Goal: Task Accomplishment & Management: Manage account settings

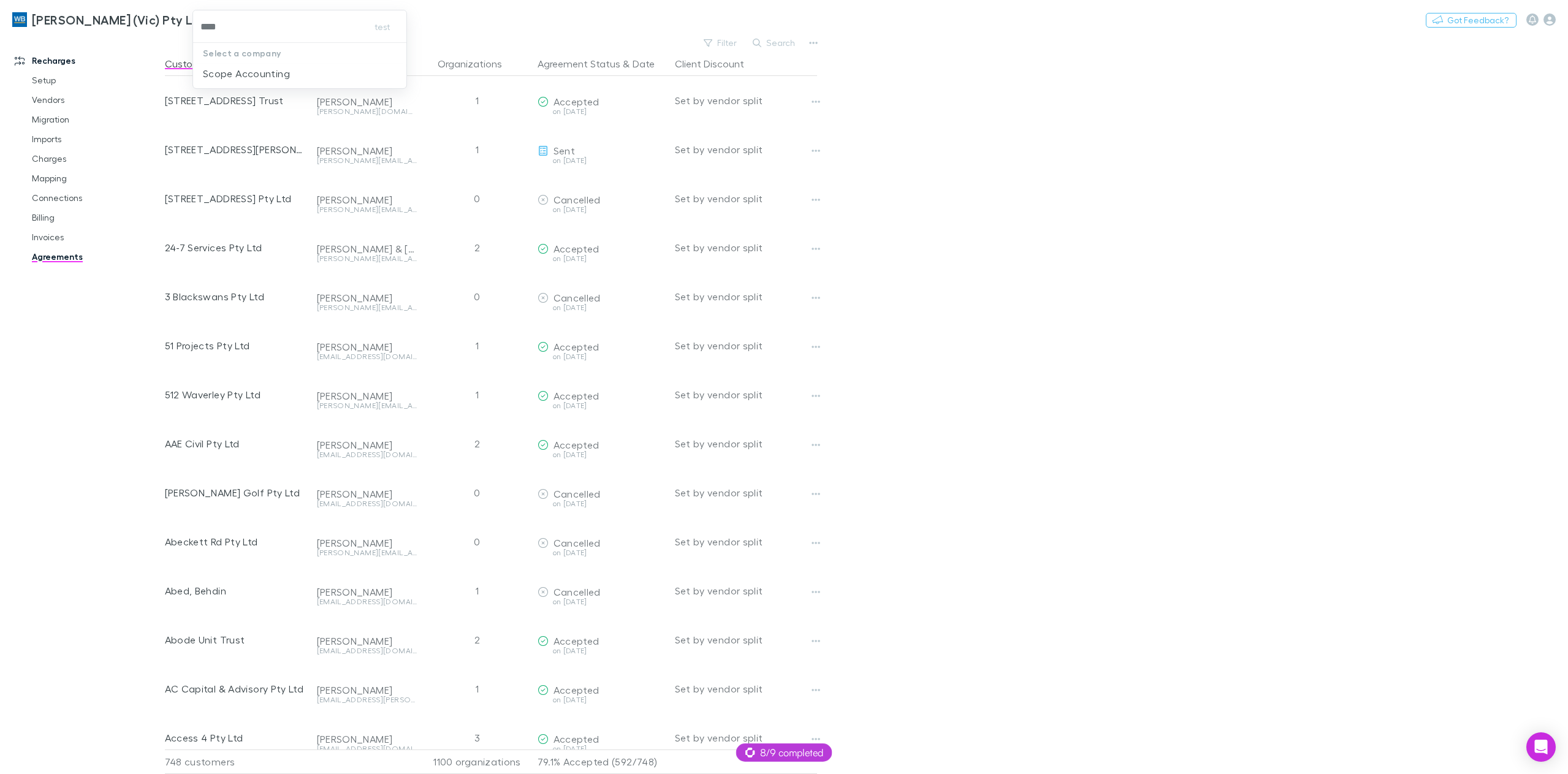
type input "*****"
click at [256, 80] on p "Scope Accounting" at bounding box center [247, 73] width 87 height 15
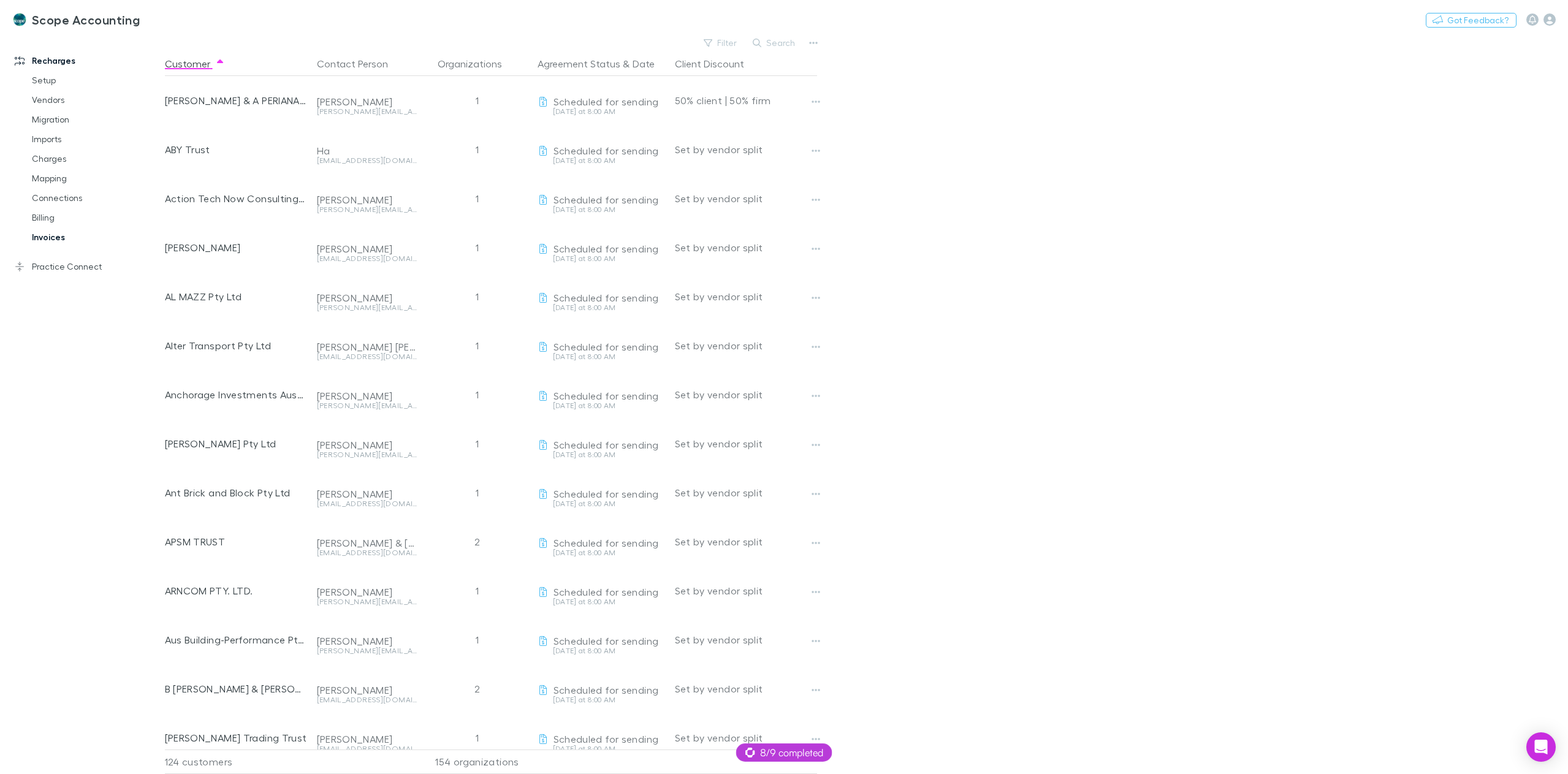
click at [56, 240] on link "Invoices" at bounding box center [95, 237] width 152 height 19
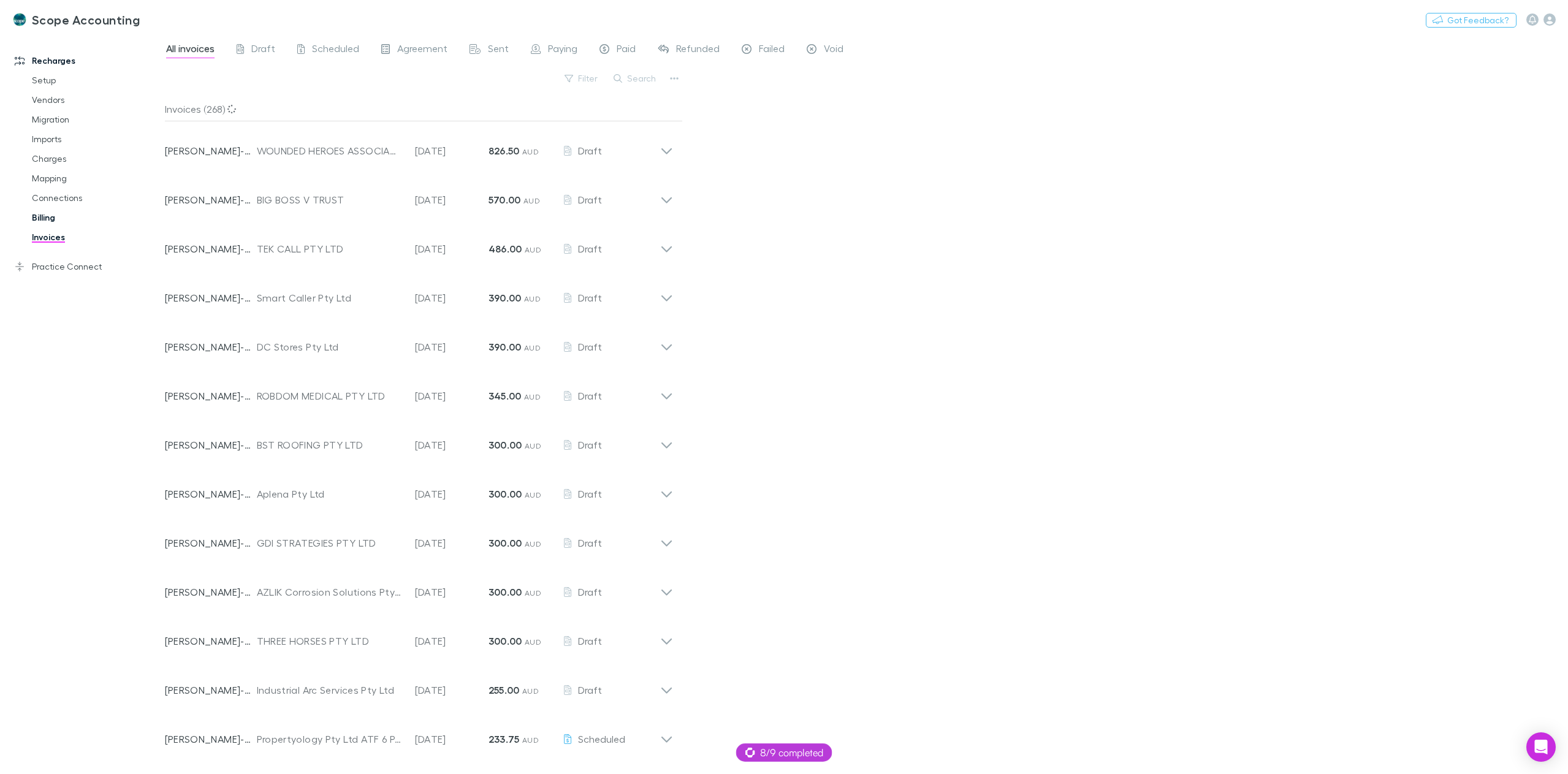
click at [48, 213] on link "Billing" at bounding box center [95, 218] width 152 height 19
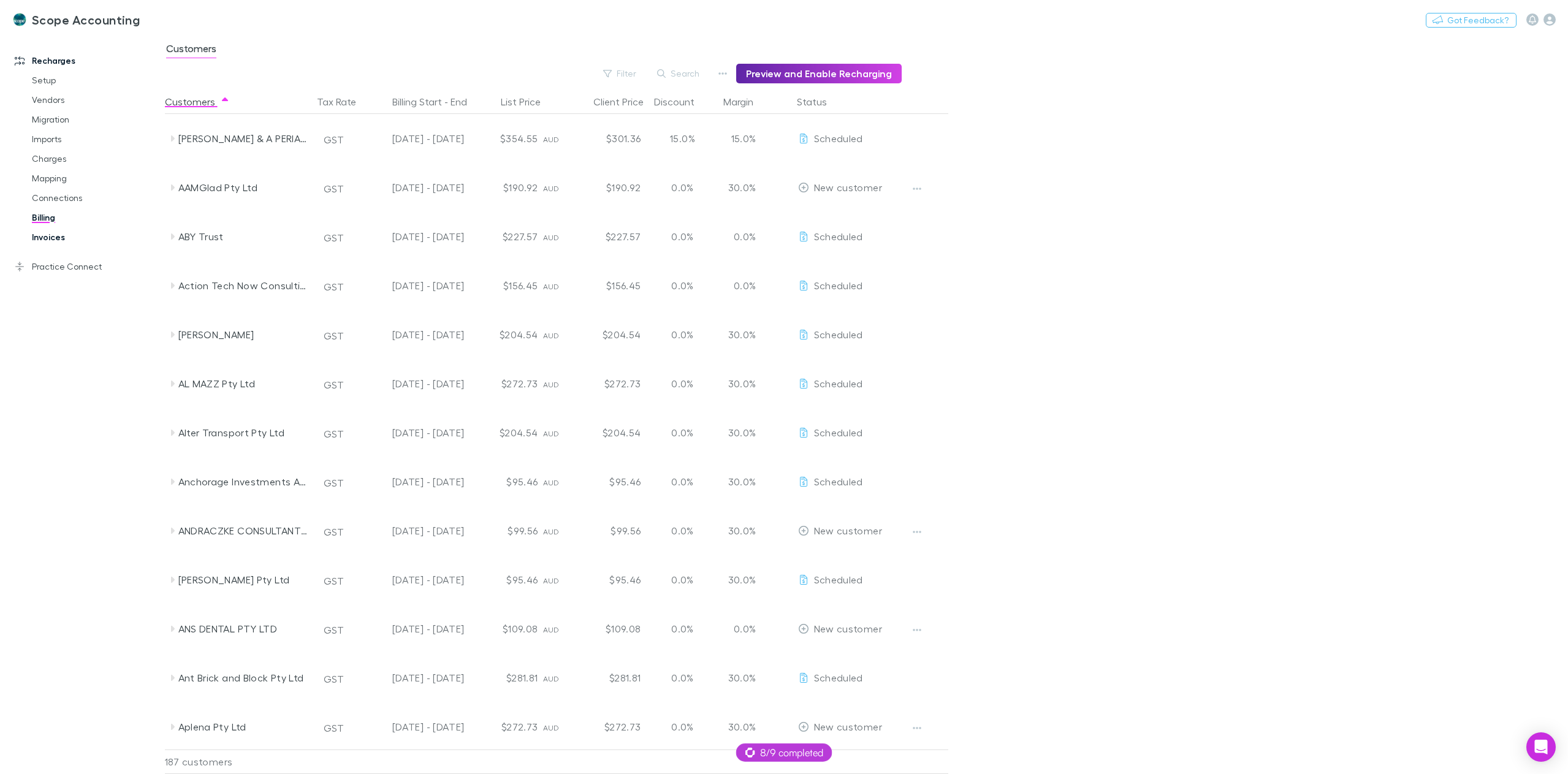
click at [54, 238] on link "Invoices" at bounding box center [95, 237] width 152 height 19
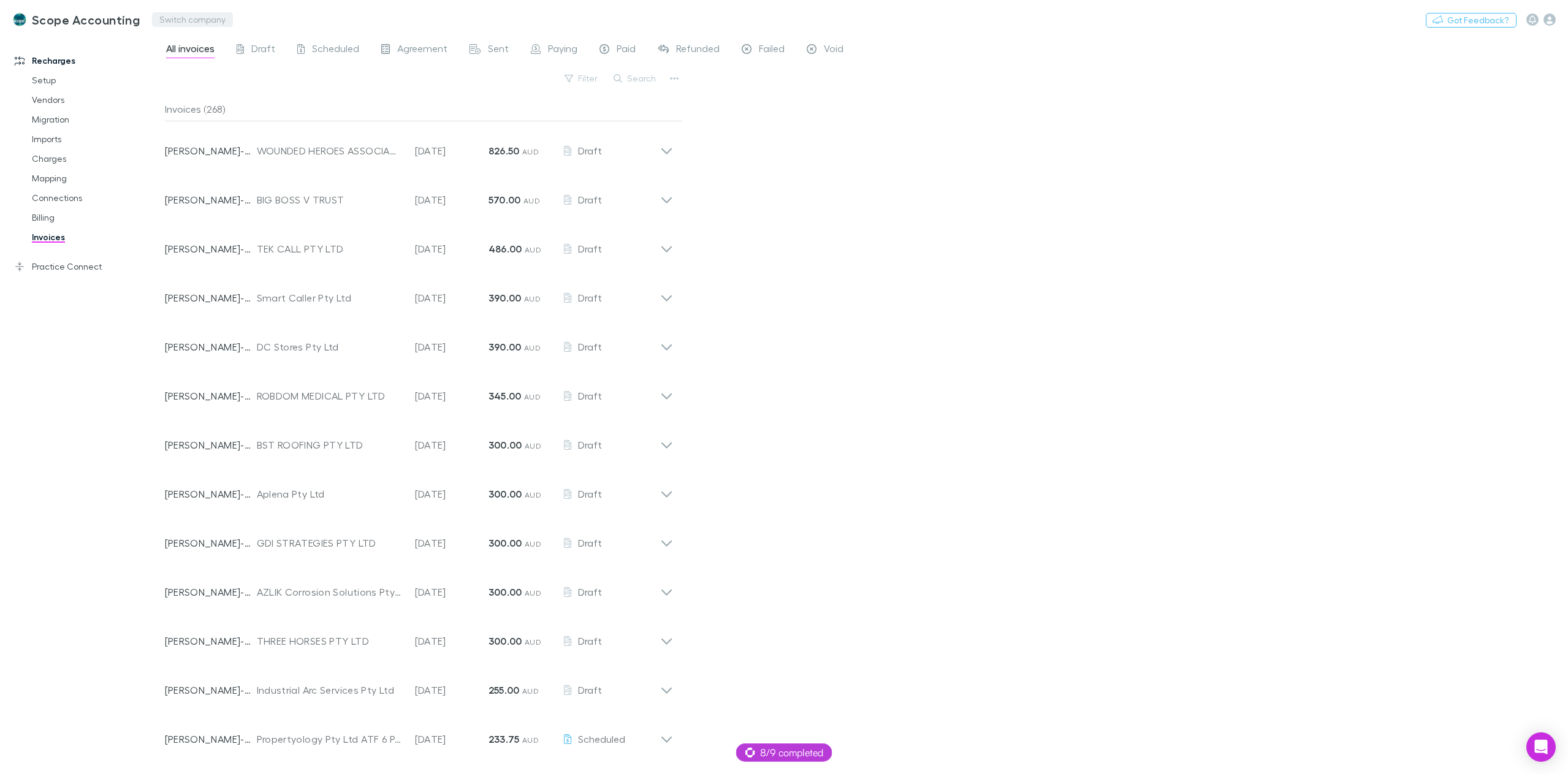
click at [163, 22] on button "Switch company" at bounding box center [191, 19] width 81 height 15
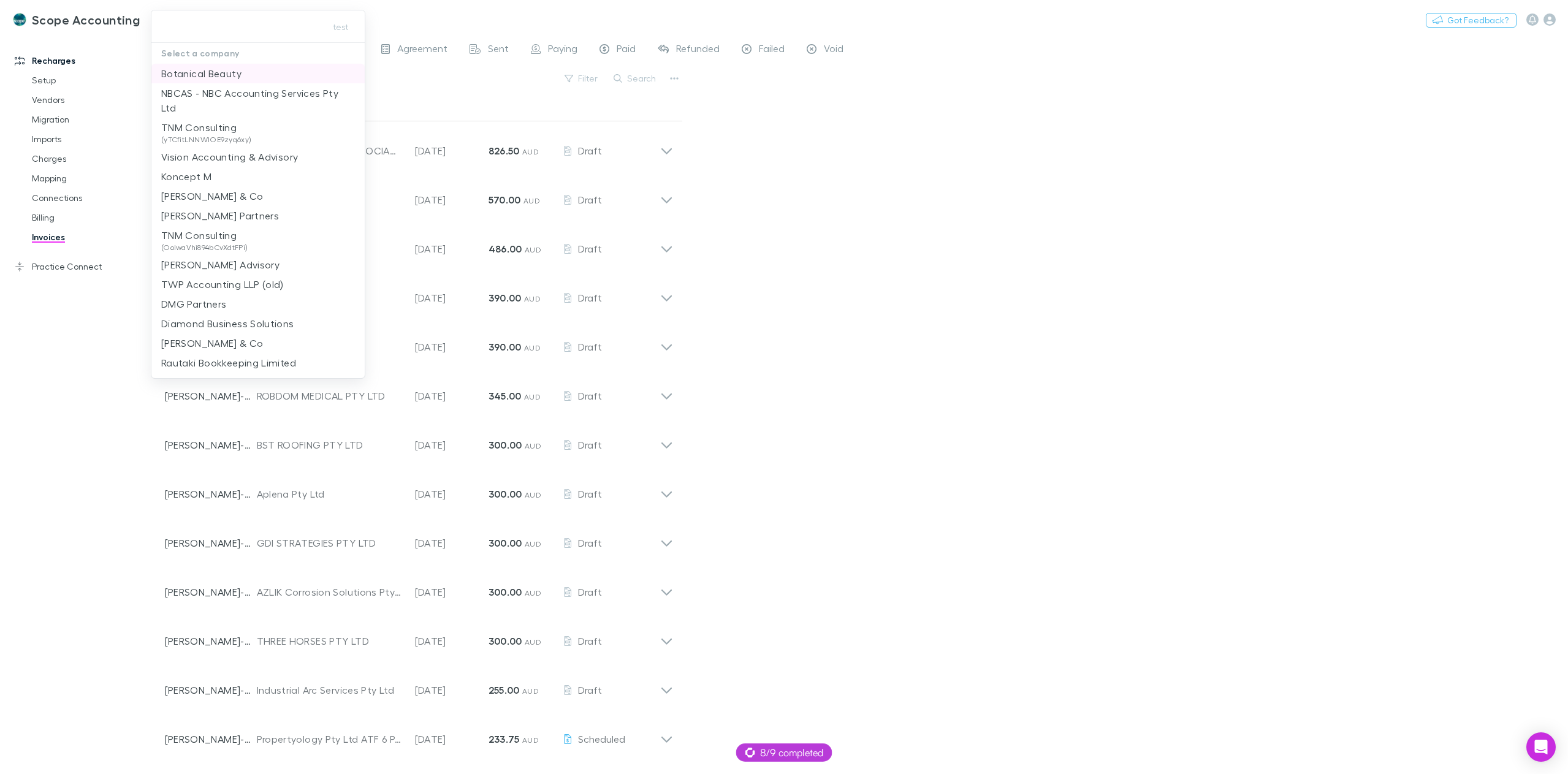
click at [197, 69] on p "Botanical Beauty" at bounding box center [201, 73] width 81 height 15
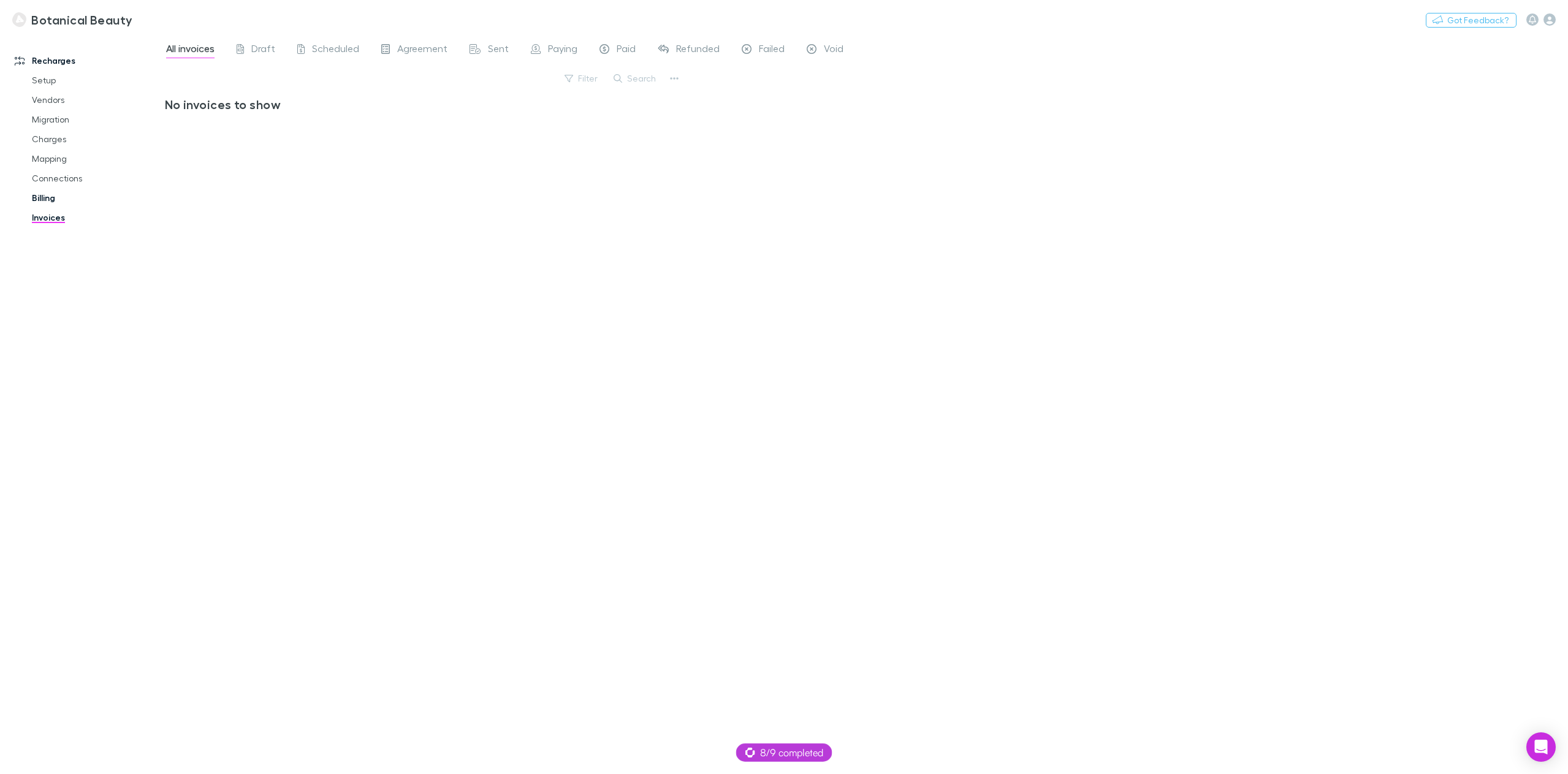
click at [67, 198] on link "Billing" at bounding box center [95, 198] width 152 height 19
click at [58, 215] on link "Invoices" at bounding box center [95, 218] width 152 height 19
click at [162, 22] on button "Switch company" at bounding box center [186, 19] width 81 height 15
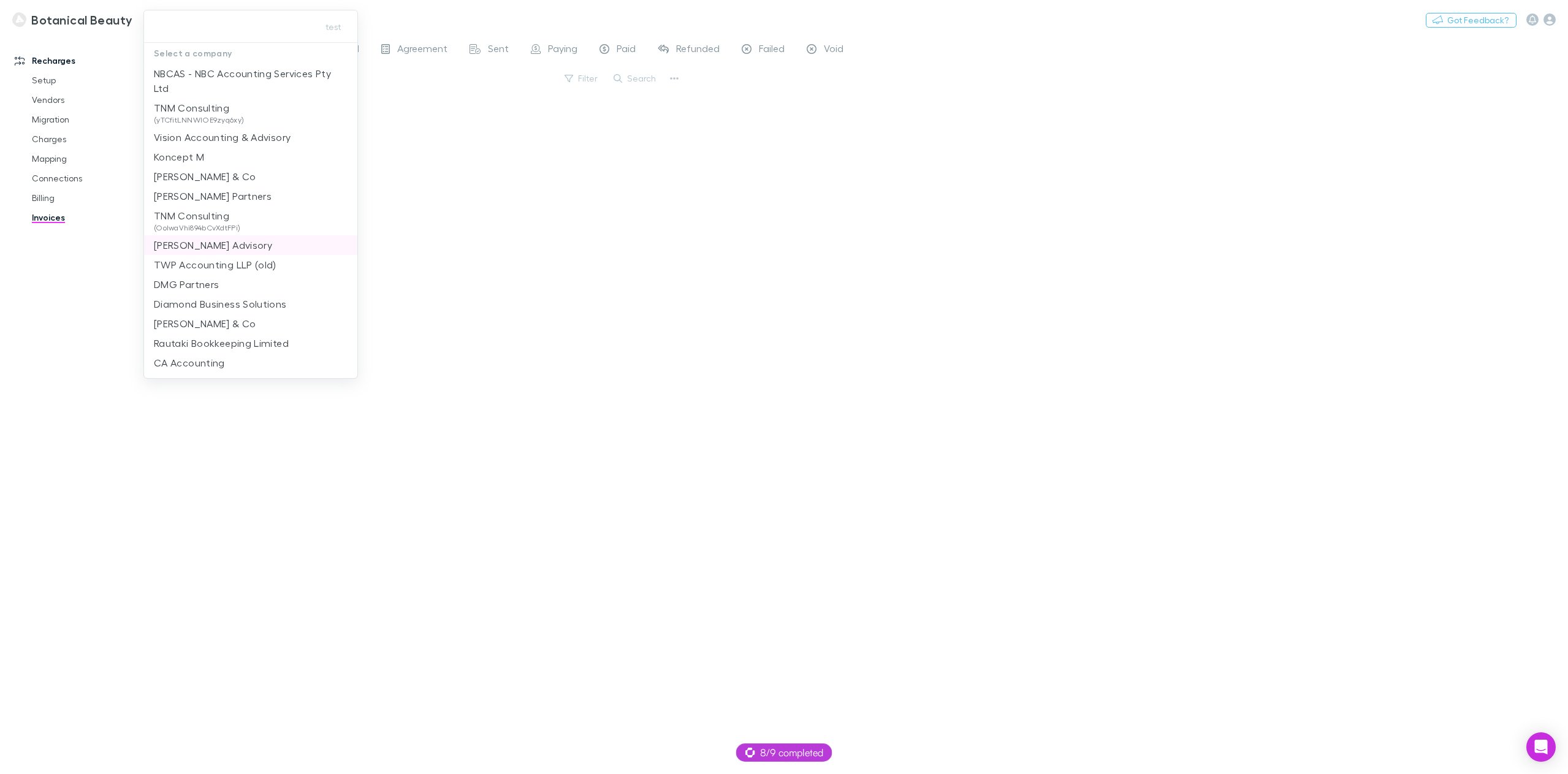
click at [195, 246] on p "Liston Newton Advisory" at bounding box center [213, 245] width 119 height 15
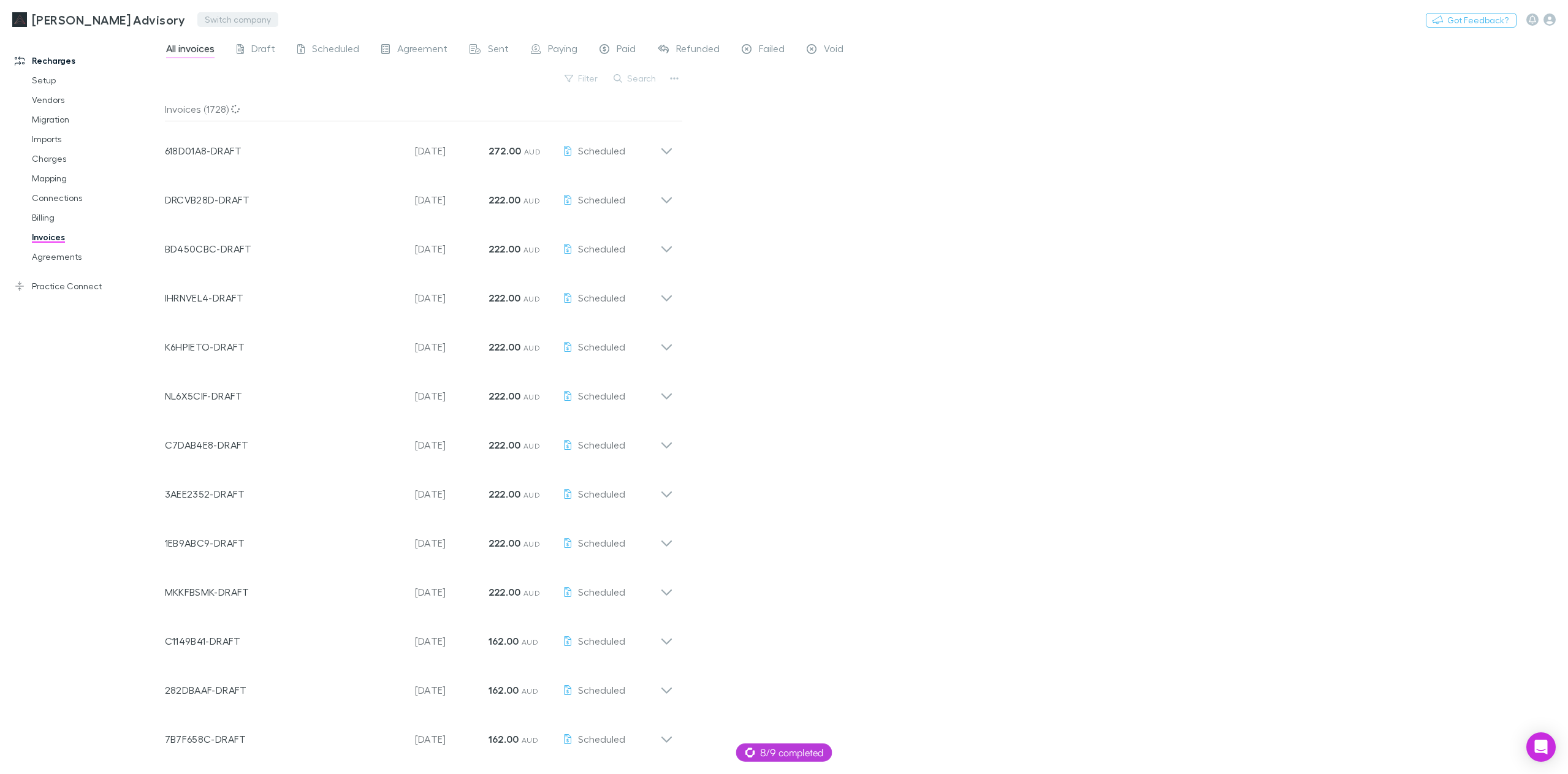
click at [201, 19] on button "Switch company" at bounding box center [237, 19] width 81 height 15
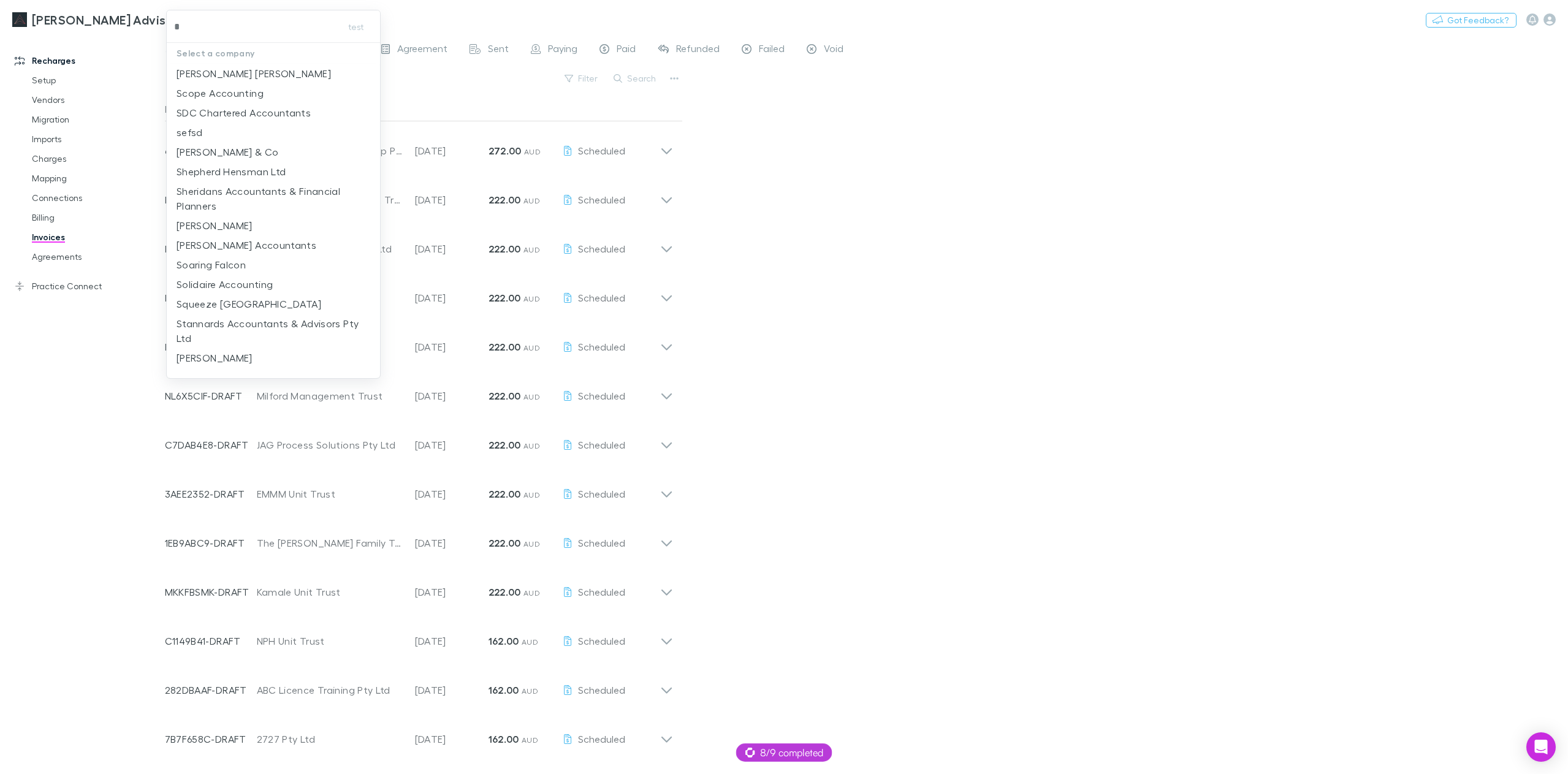
type input "**"
click at [220, 79] on p "Scope Accounting" at bounding box center [221, 73] width 87 height 15
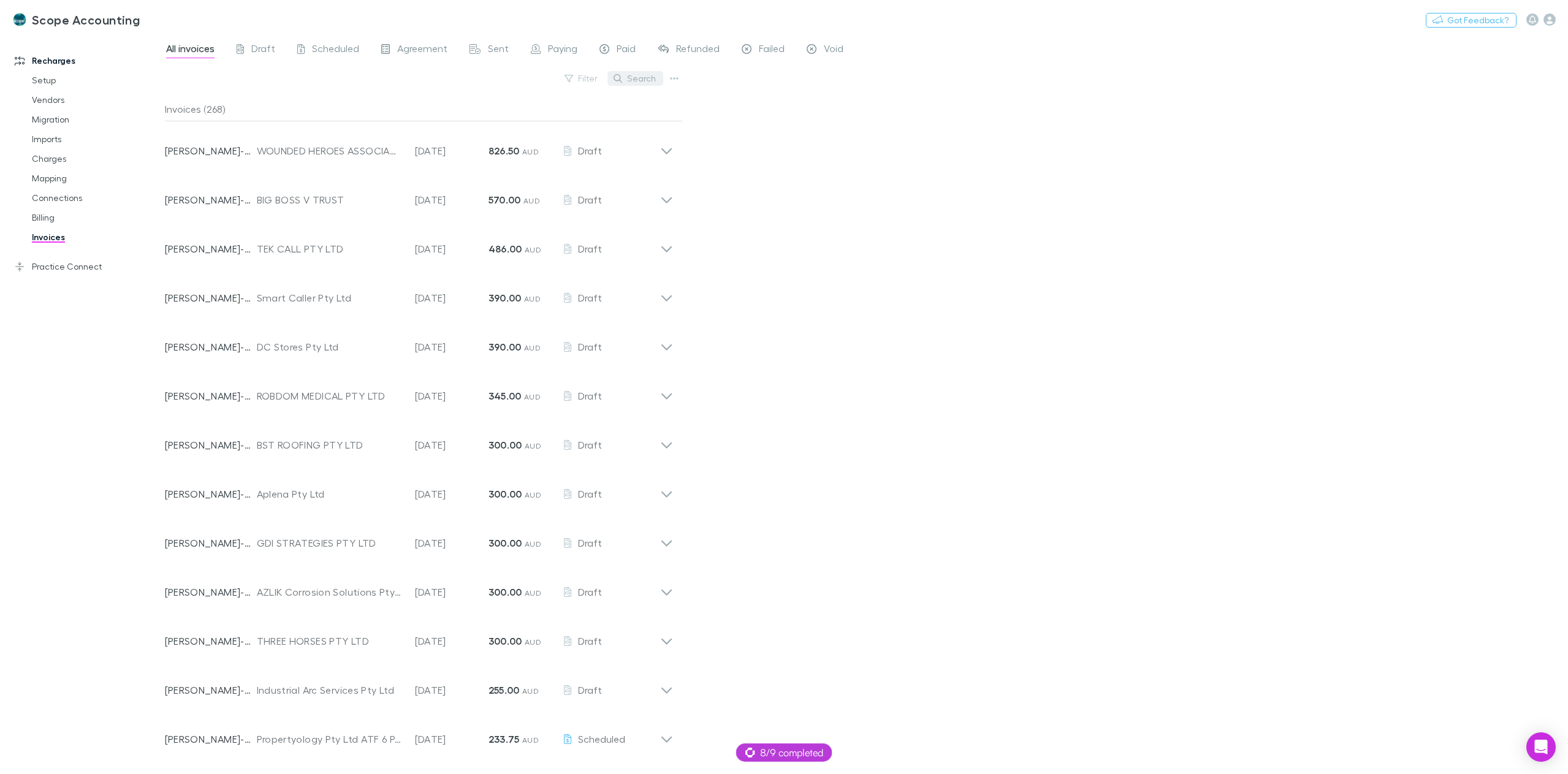
click at [655, 80] on button "Search" at bounding box center [634, 78] width 55 height 15
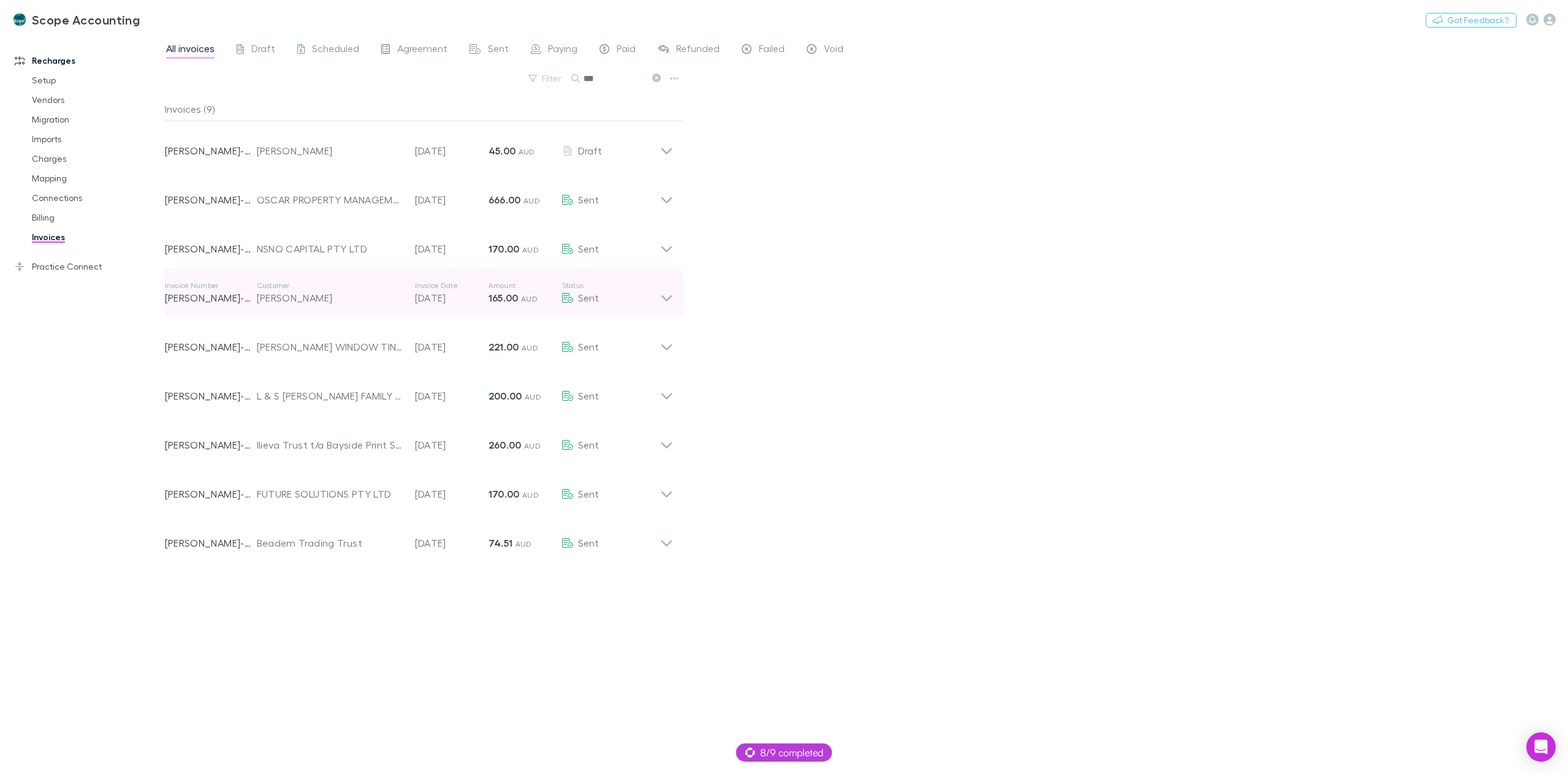
type input "***"
click at [669, 300] on icon at bounding box center [665, 292] width 13 height 24
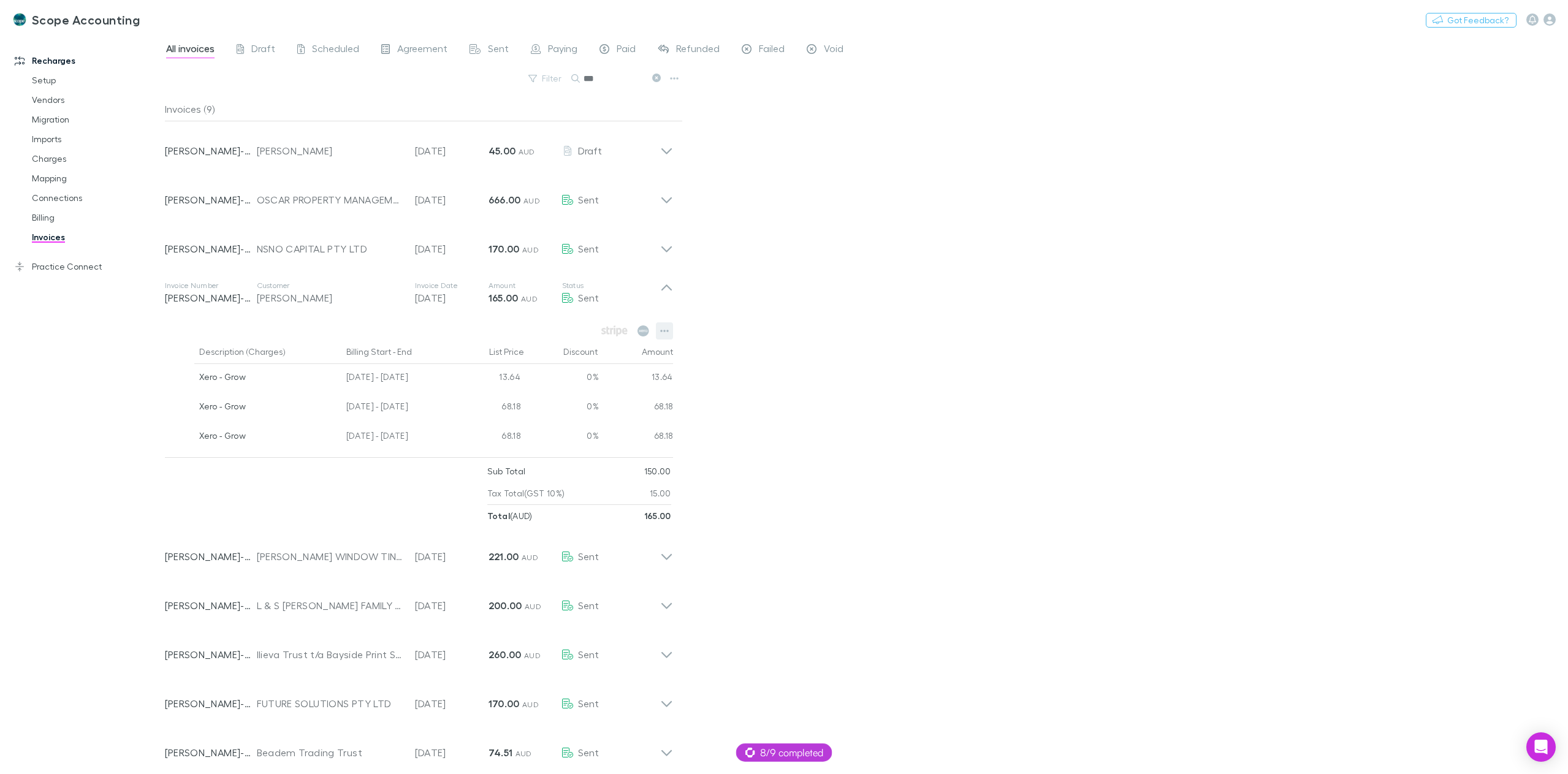
click at [659, 332] on button "button" at bounding box center [665, 331] width 17 height 17
click at [798, 405] on div at bounding box center [784, 387] width 1568 height 774
click at [666, 320] on div "Description (Charges) Billing Start - End List Price Discount Amount Xero - Gro…" at bounding box center [419, 422] width 528 height 210
click at [666, 328] on icon "button" at bounding box center [664, 331] width 9 height 10
click at [822, 338] on div at bounding box center [784, 387] width 1568 height 774
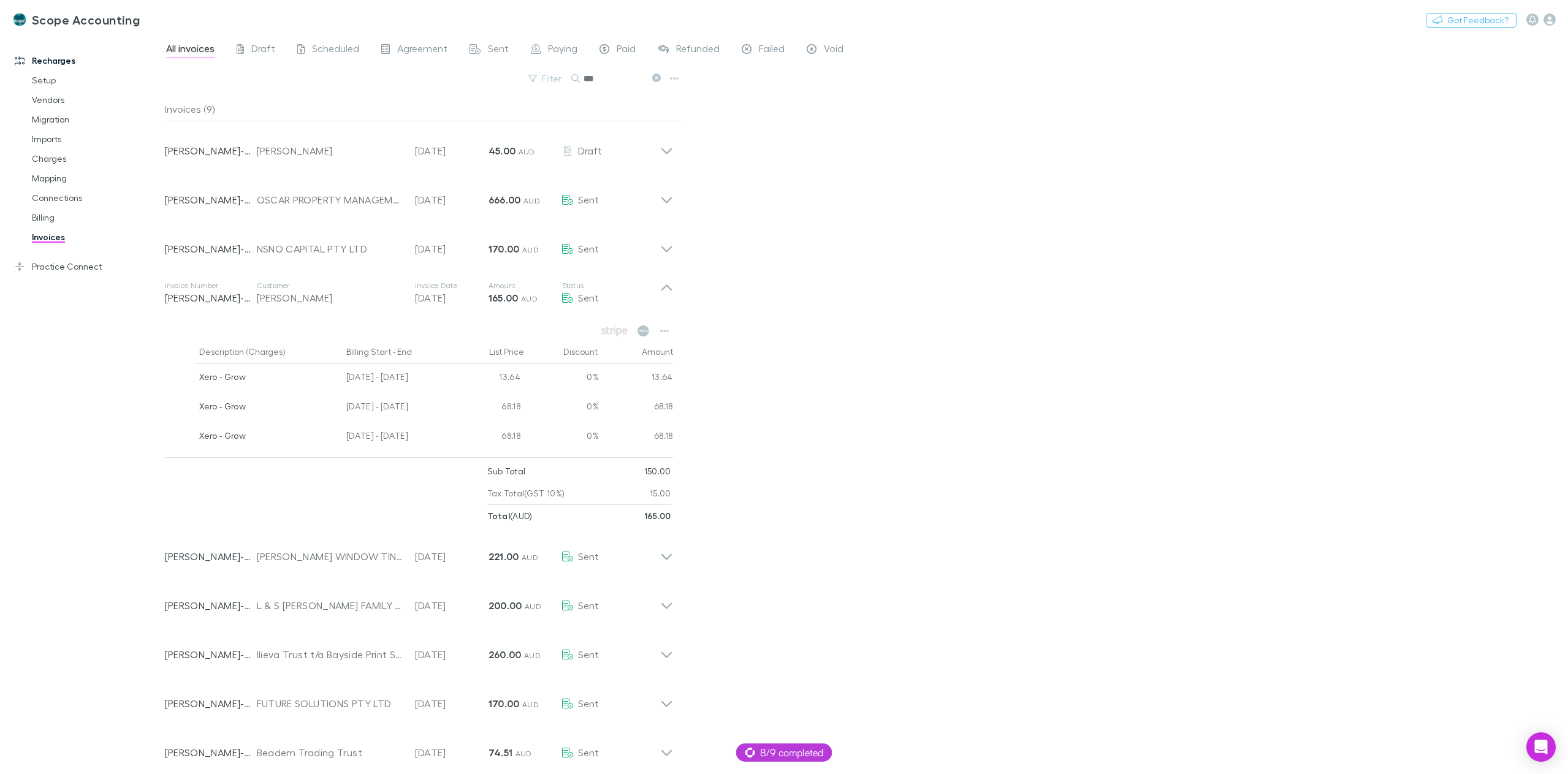
click at [380, 520] on div at bounding box center [326, 493] width 323 height 67
click at [665, 555] on icon at bounding box center [665, 551] width 13 height 24
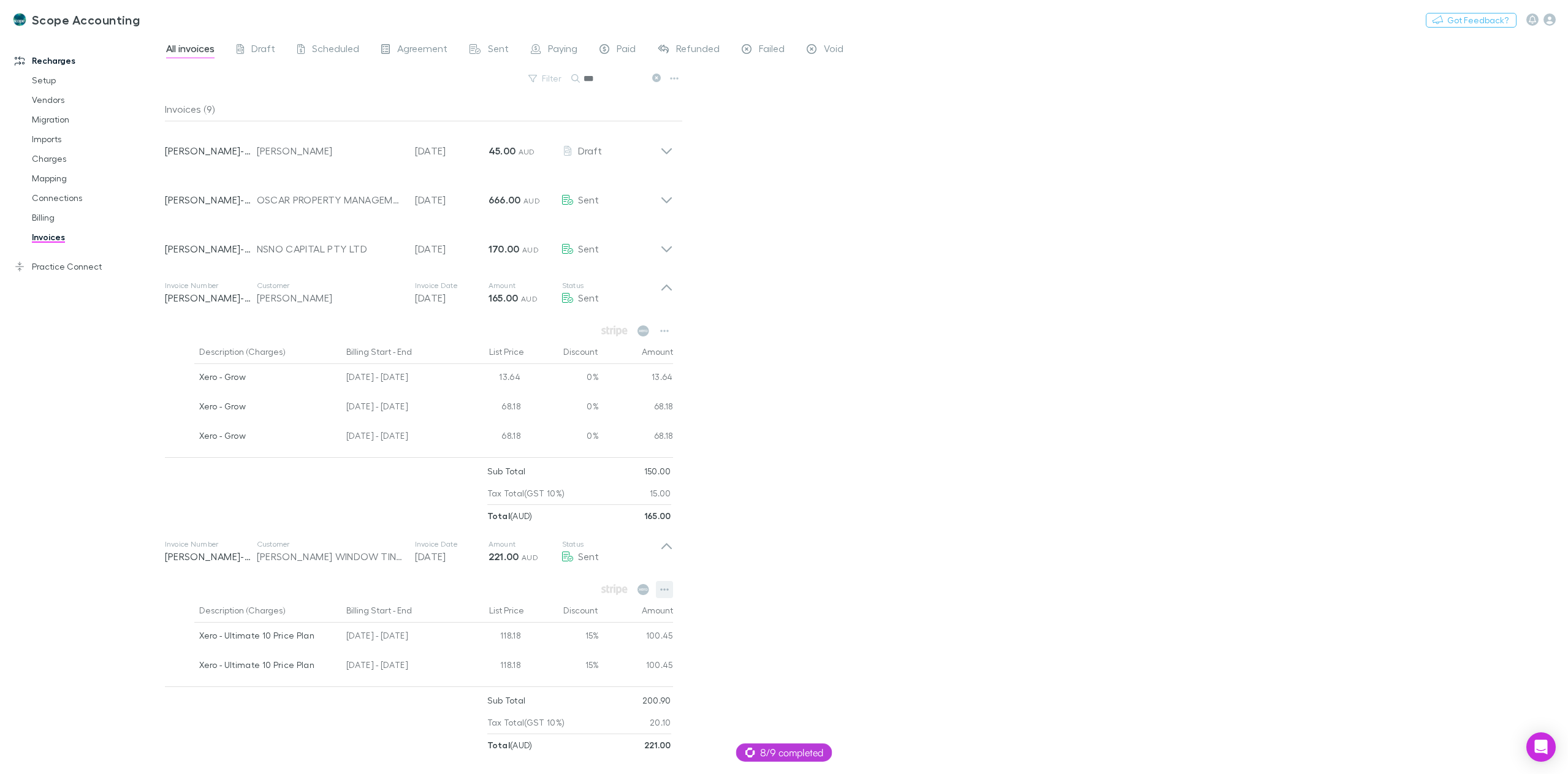
click at [660, 591] on icon "button" at bounding box center [664, 589] width 9 height 10
click at [933, 512] on div at bounding box center [784, 387] width 1568 height 774
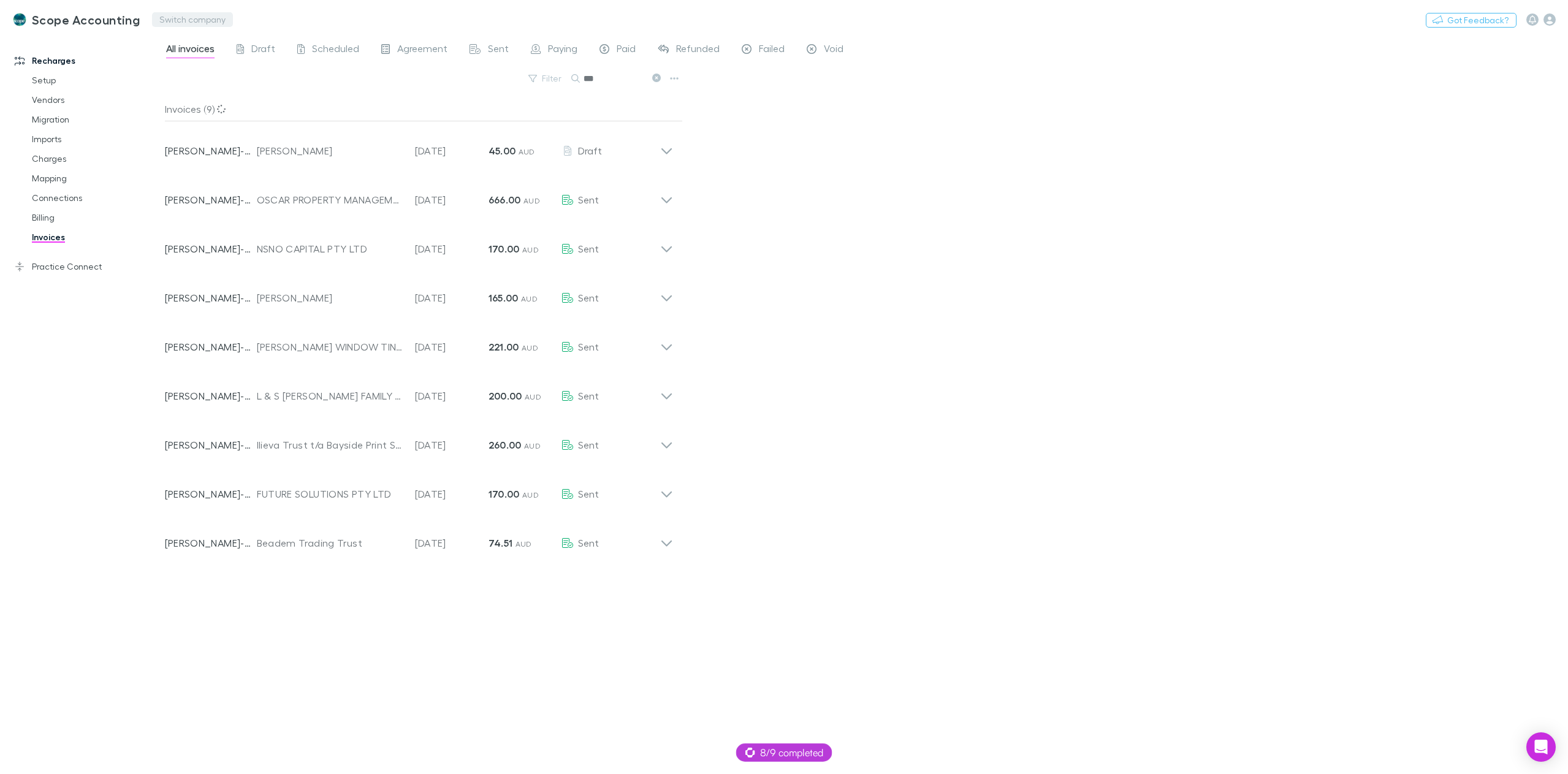
click at [194, 21] on button "Switch company" at bounding box center [191, 19] width 81 height 15
type input "***"
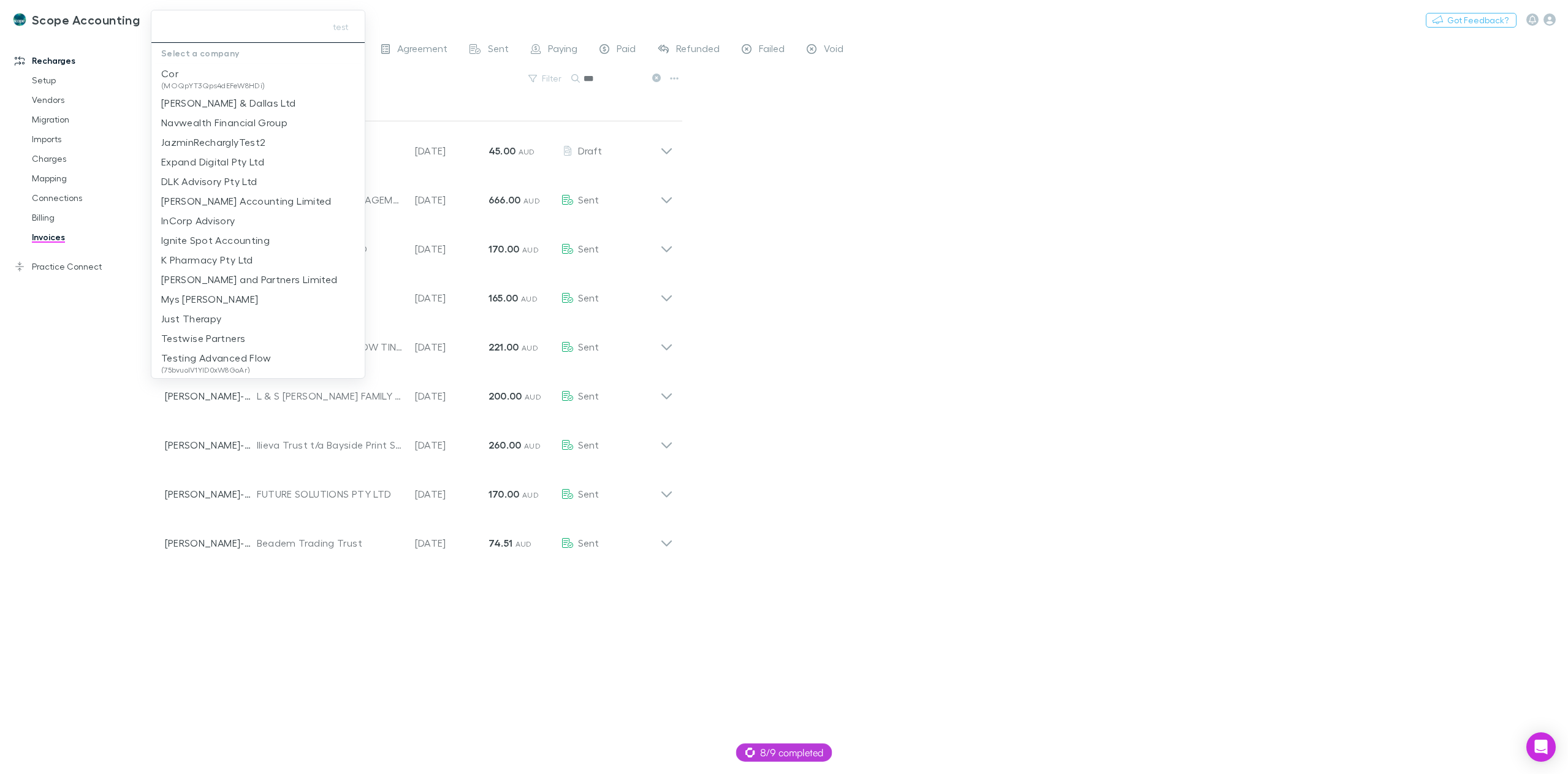
click at [194, 25] on input "text" at bounding box center [236, 26] width 159 height 22
type input "**"
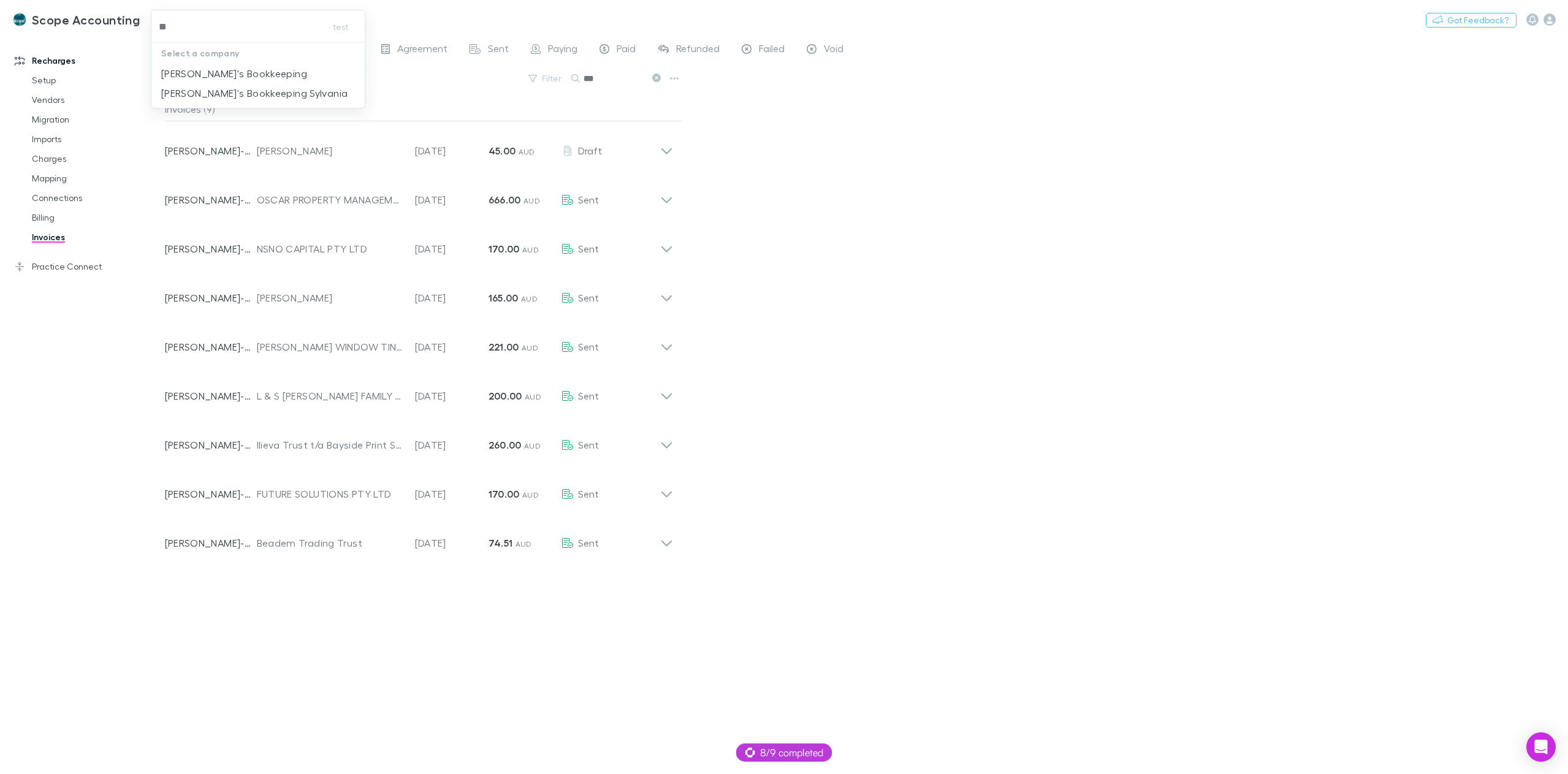
click at [209, 97] on p "[PERSON_NAME]'s Bookkeeping Sylvania" at bounding box center [255, 92] width 187 height 15
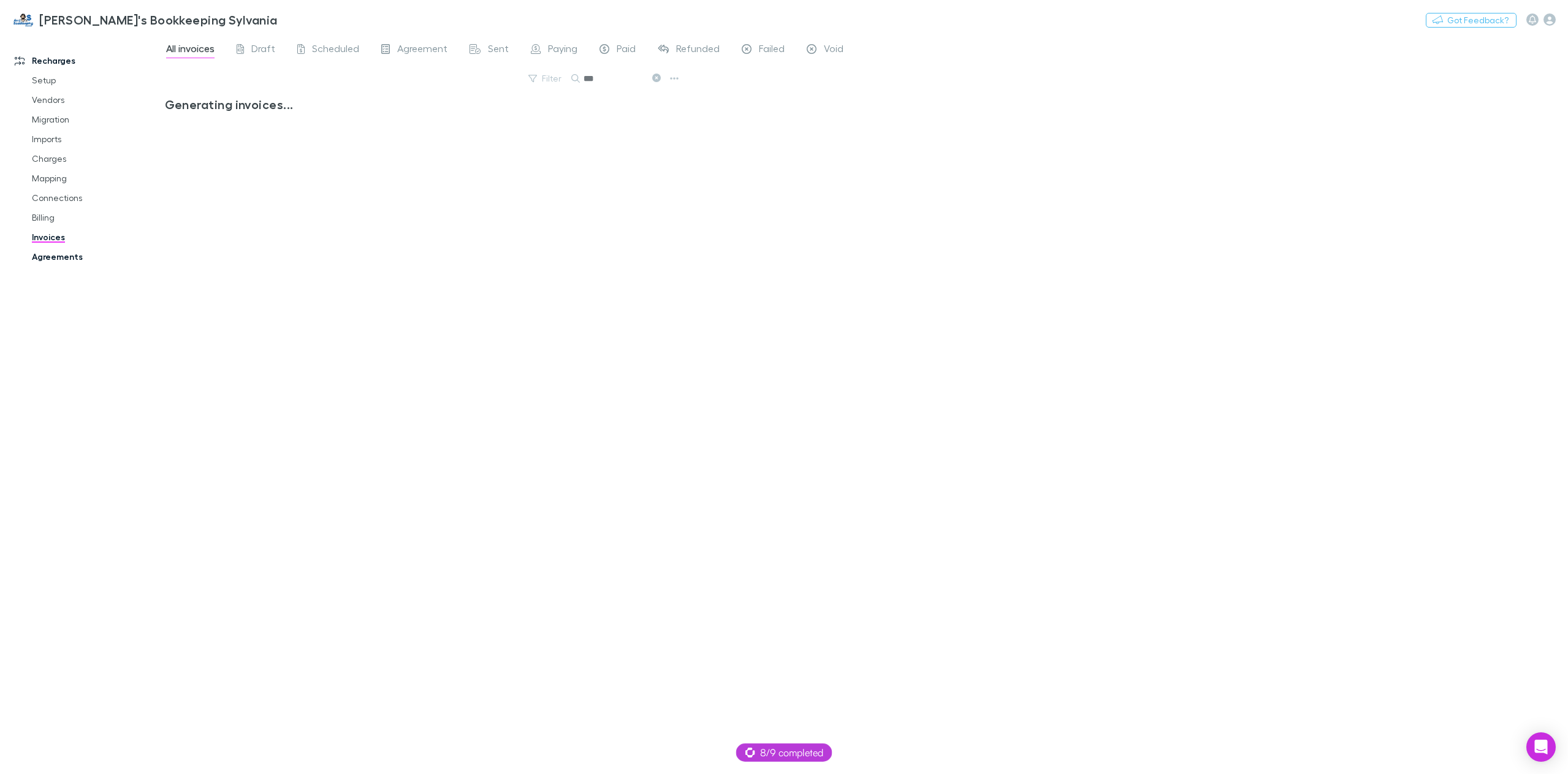
click at [57, 263] on link "Agreements" at bounding box center [95, 256] width 152 height 19
click at [48, 221] on link "Billing" at bounding box center [95, 218] width 152 height 19
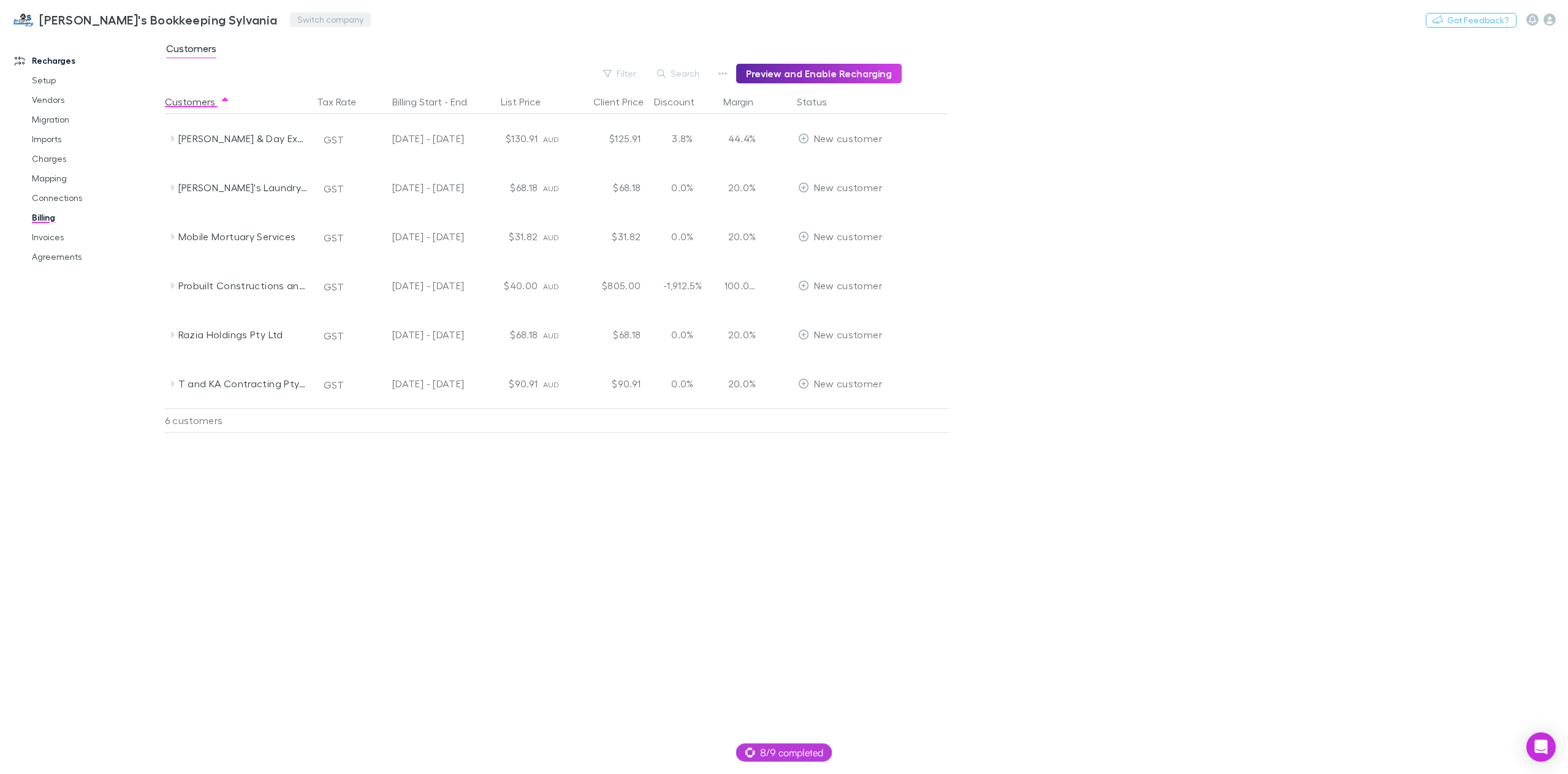
click at [290, 17] on button "Switch company" at bounding box center [329, 19] width 81 height 15
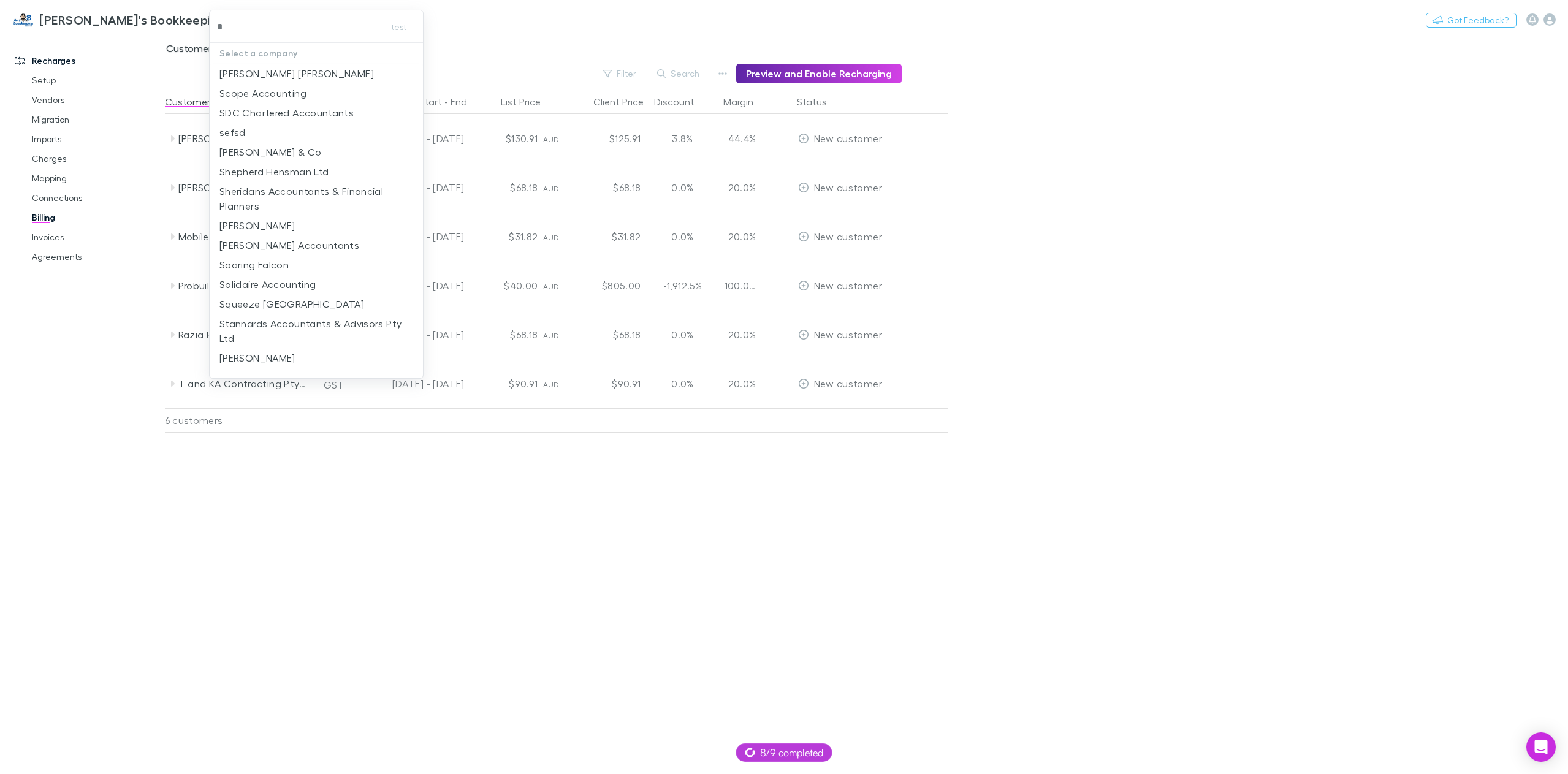
type input "**"
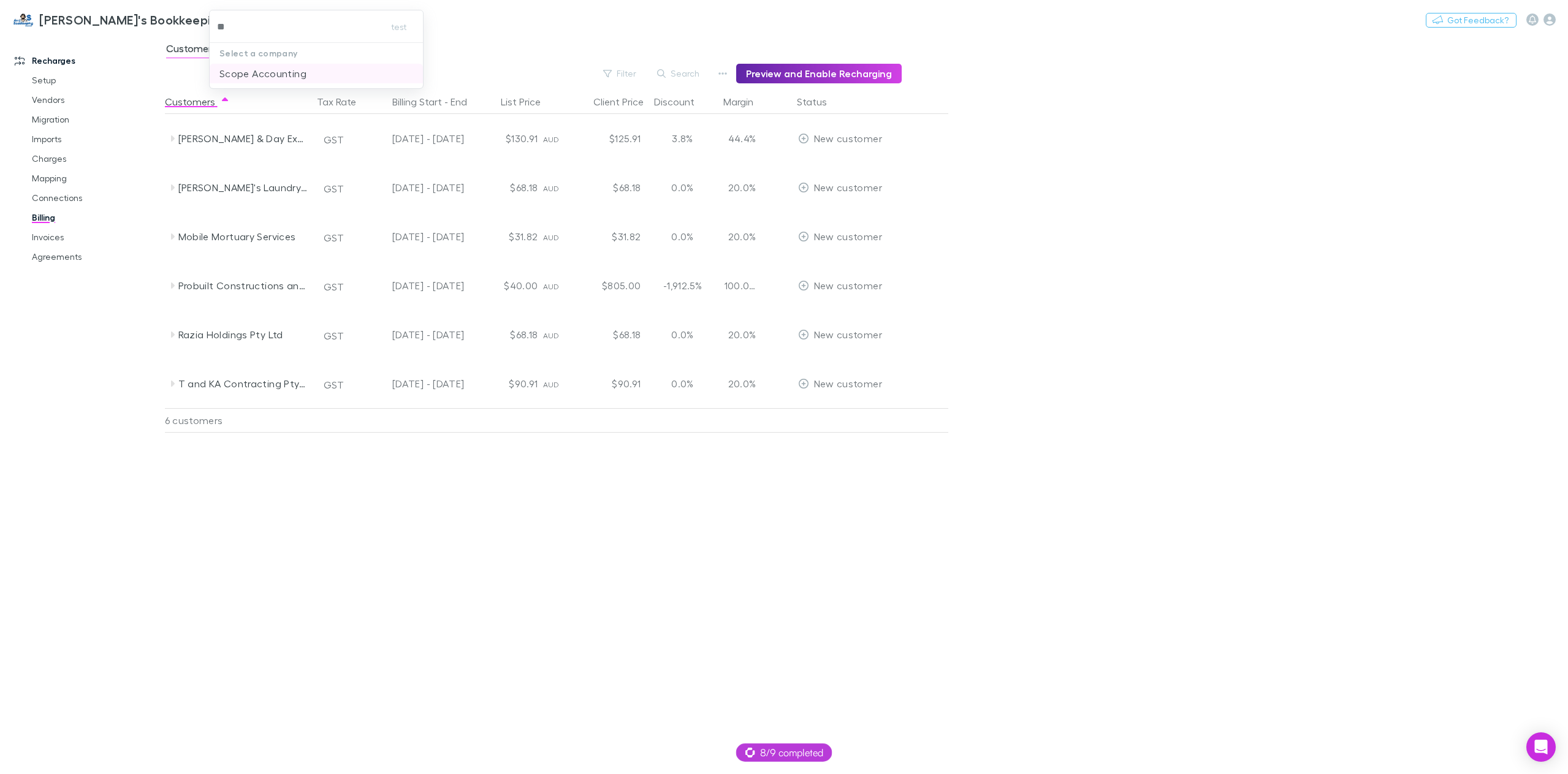
click at [254, 73] on p "Scope Accounting" at bounding box center [263, 73] width 87 height 15
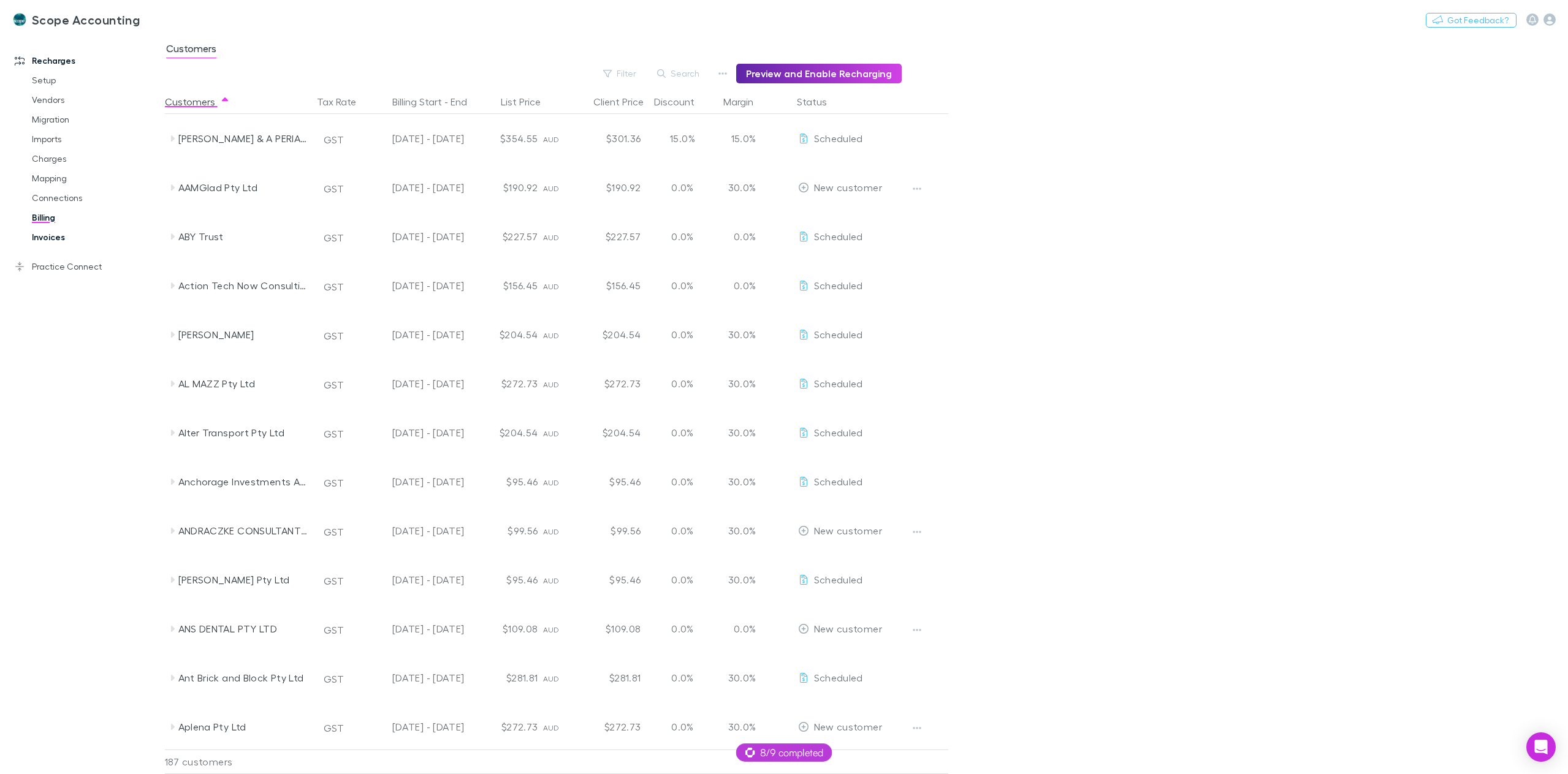
click at [56, 237] on link "Invoices" at bounding box center [95, 237] width 152 height 19
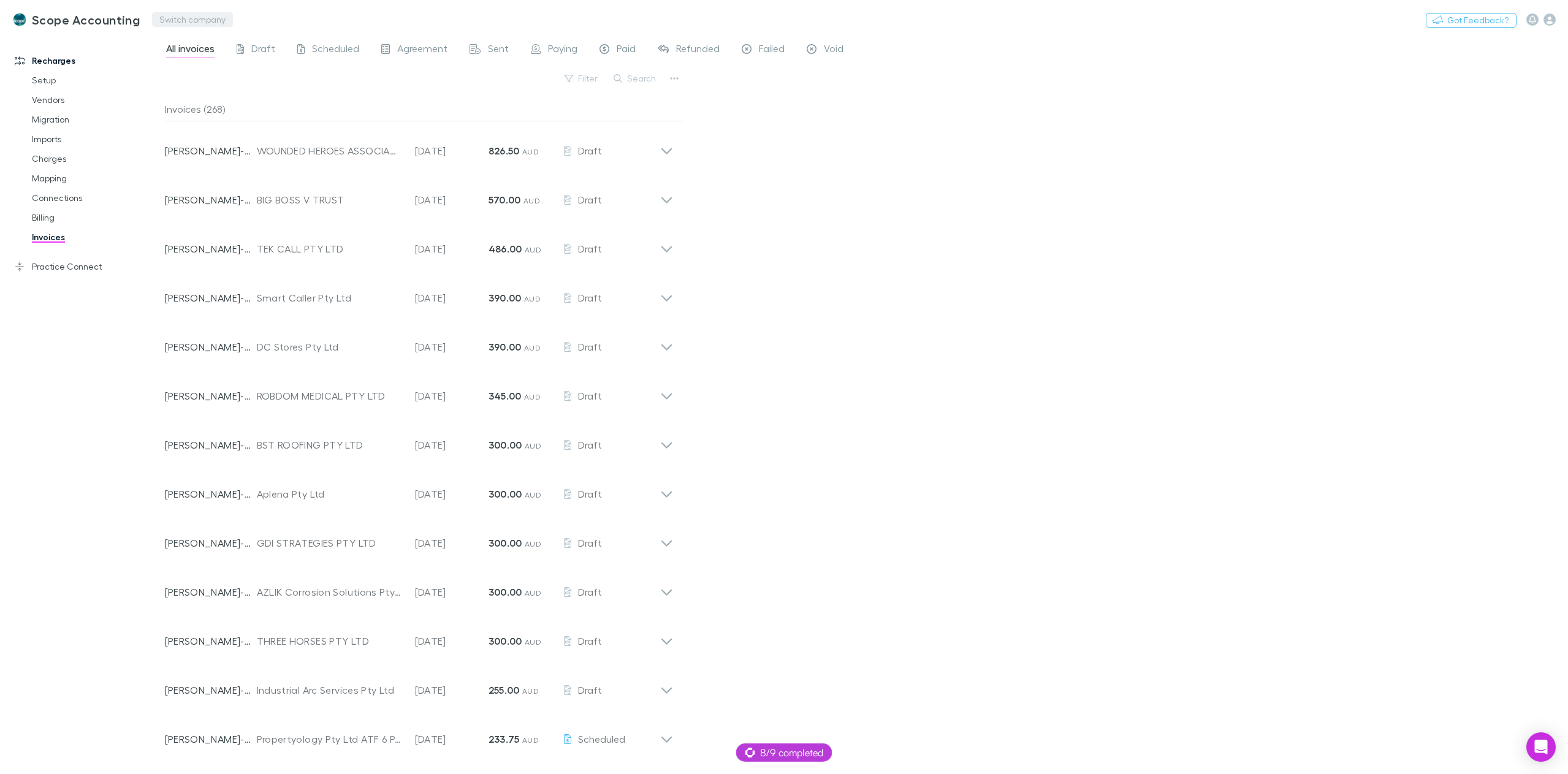
click at [181, 19] on button "Switch company" at bounding box center [191, 19] width 81 height 15
type input "*****"
click at [212, 92] on p "Brentnalls NSW Pty Ltd" at bounding box center [214, 92] width 106 height 15
click at [65, 256] on link "Agreements" at bounding box center [95, 256] width 152 height 19
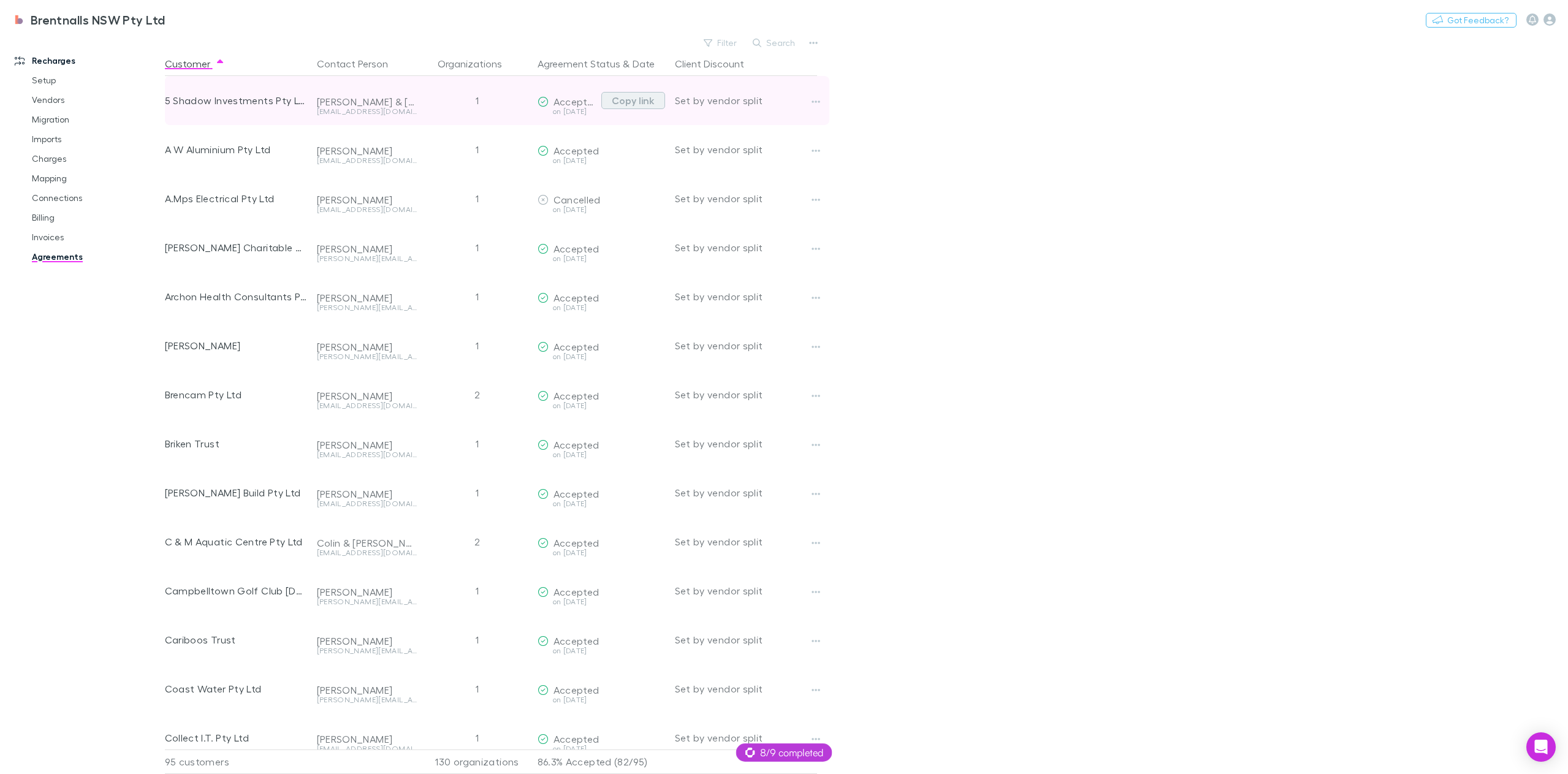
click at [633, 99] on button "Copy link" at bounding box center [633, 101] width 64 height 17
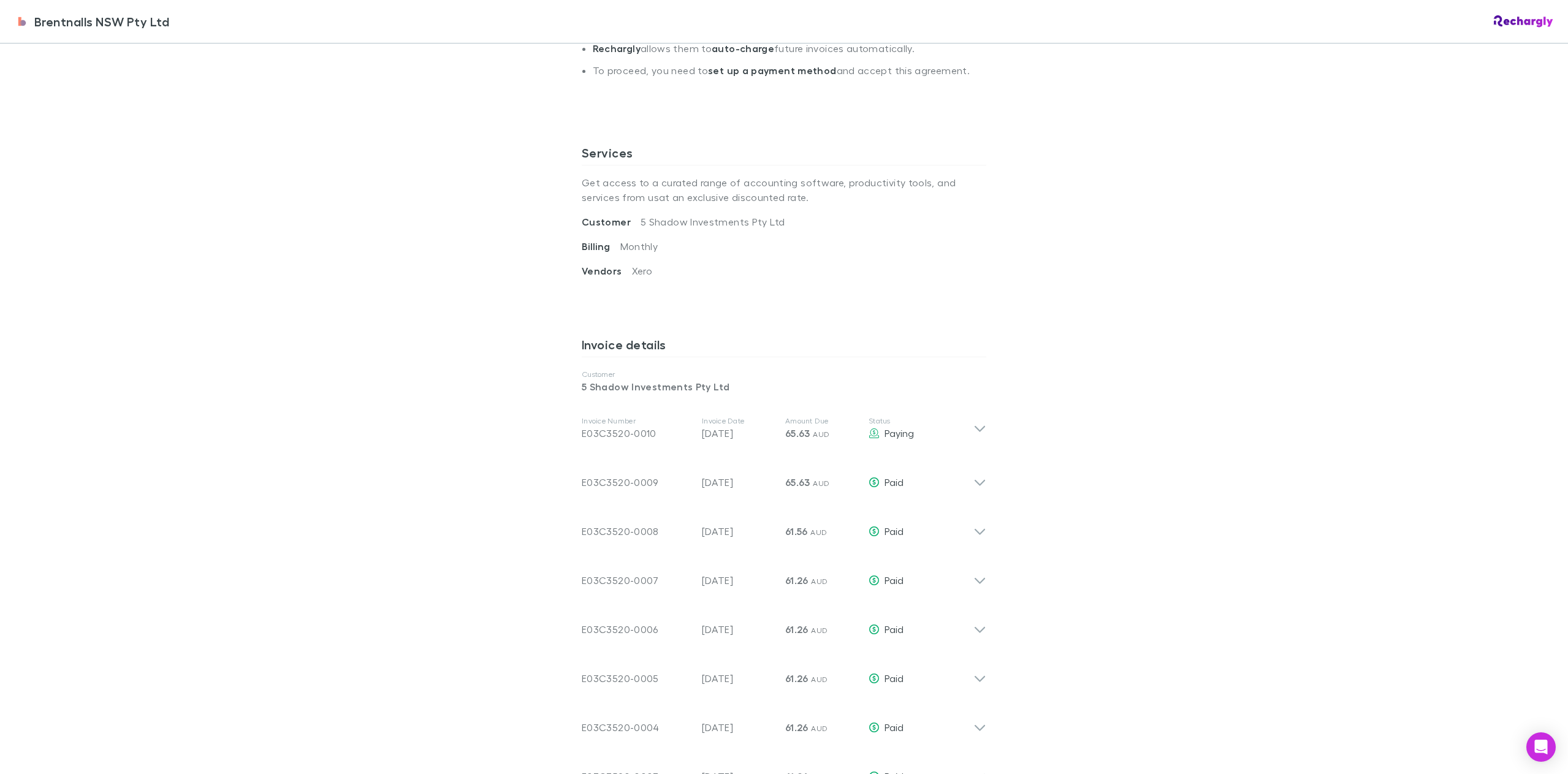
scroll to position [368, 0]
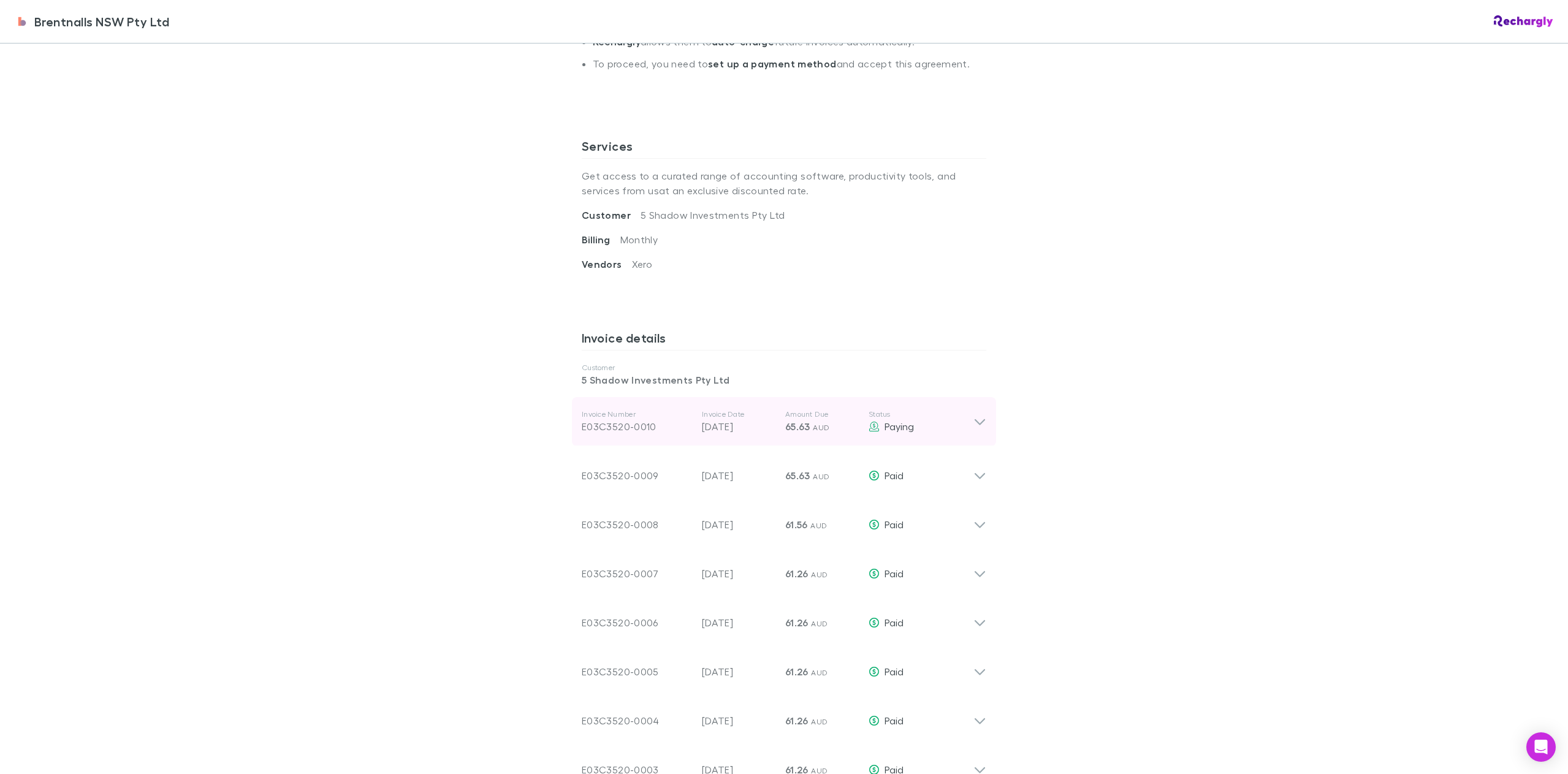
click at [979, 422] on icon at bounding box center [979, 421] width 13 height 15
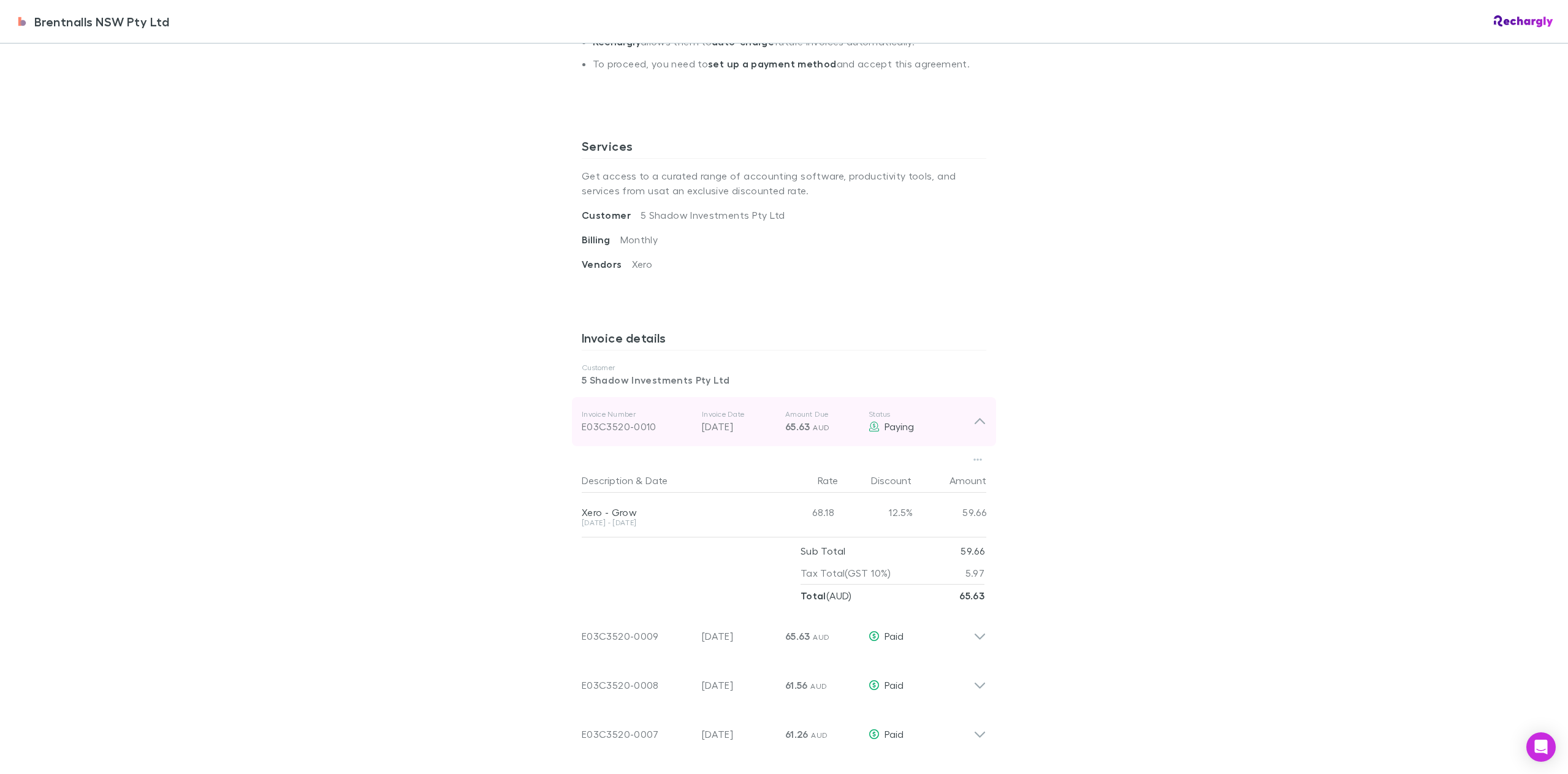
click at [979, 422] on icon at bounding box center [979, 421] width 11 height 6
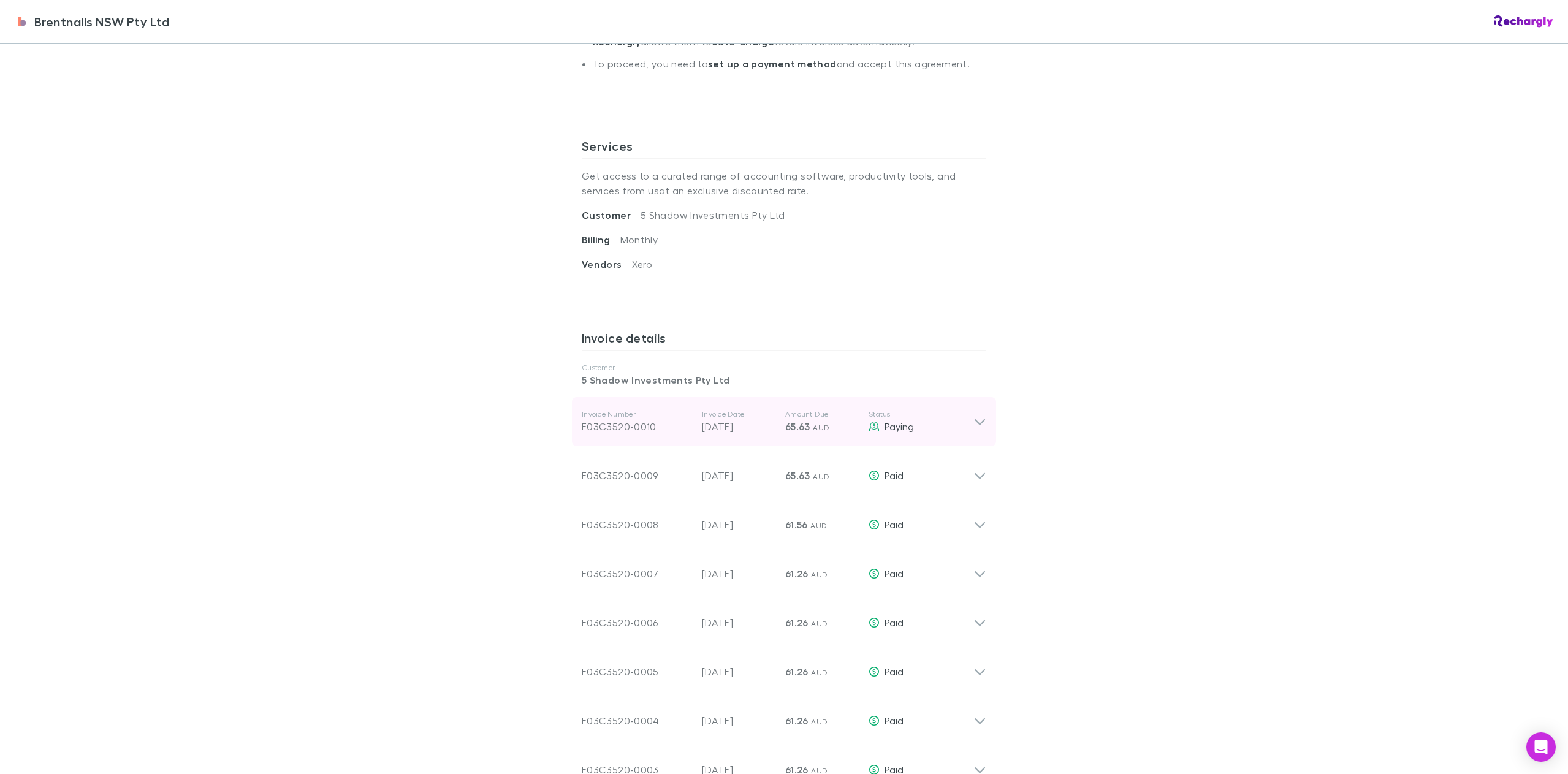
click at [977, 421] on icon at bounding box center [979, 421] width 13 height 15
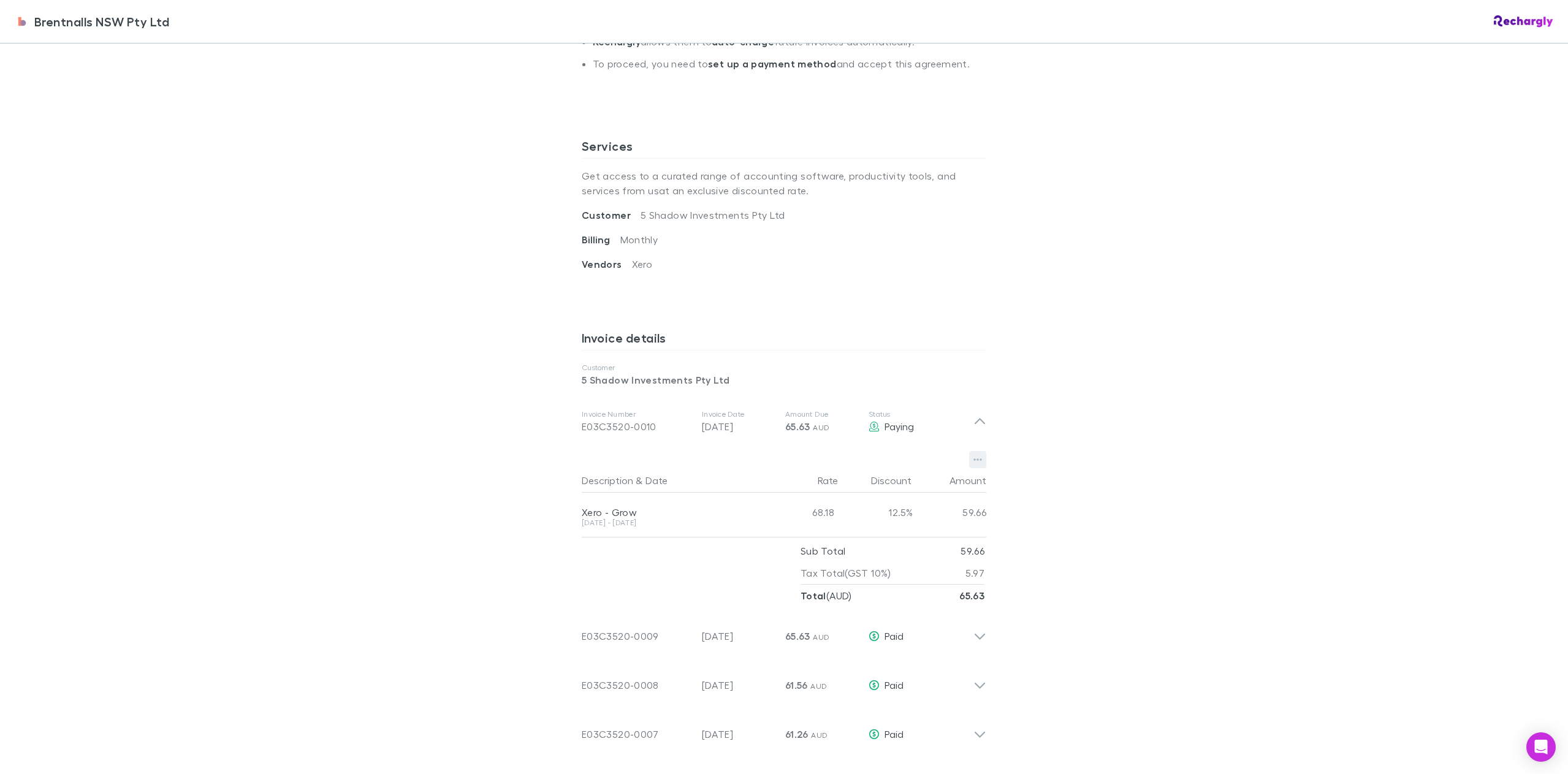
click at [969, 461] on button "button" at bounding box center [977, 459] width 17 height 17
